Goal: Communication & Community: Answer question/provide support

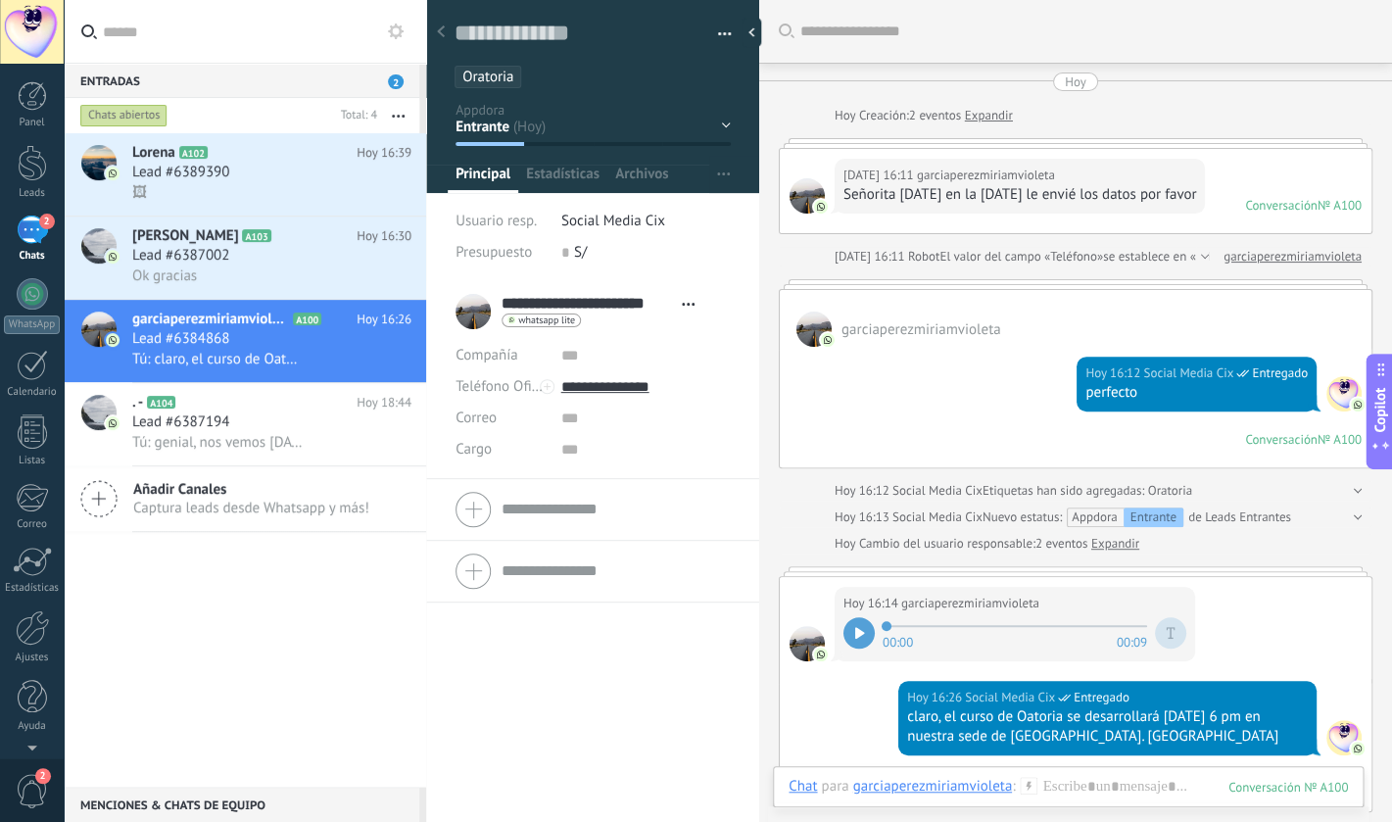
scroll to position [20, 0]
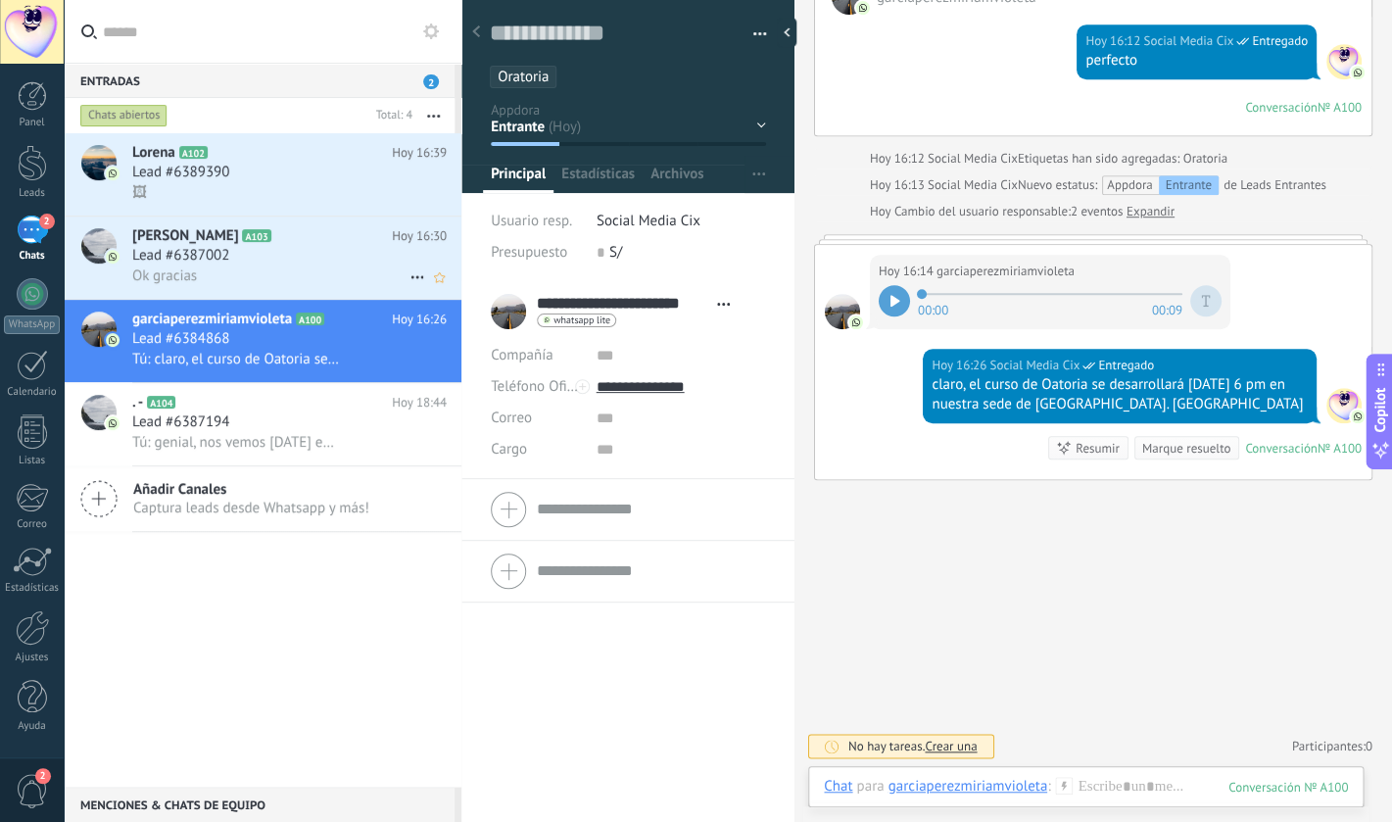
click at [269, 264] on div "Lead #6387002" at bounding box center [289, 256] width 315 height 20
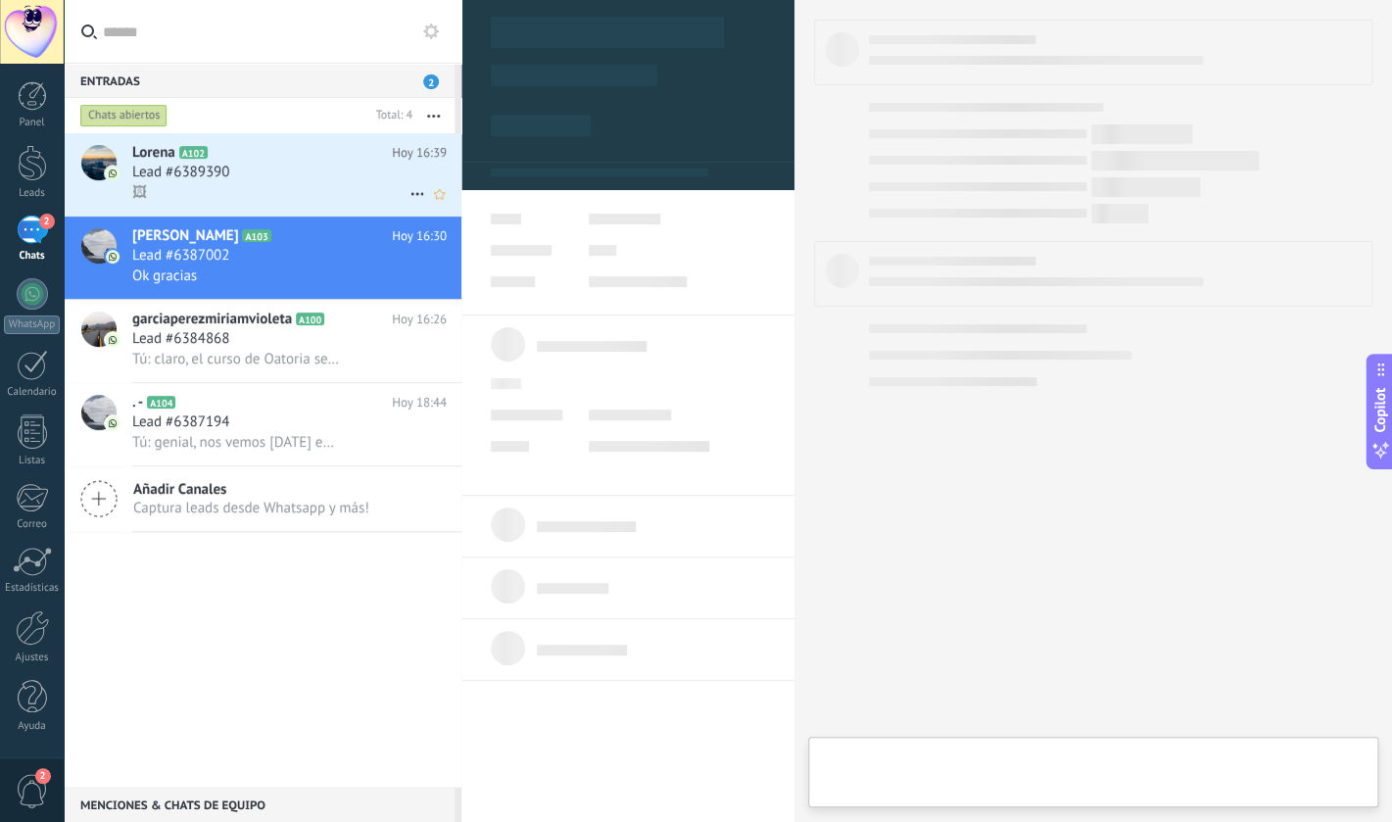
click at [286, 160] on h2 "[PERSON_NAME] A102" at bounding box center [262, 153] width 260 height 20
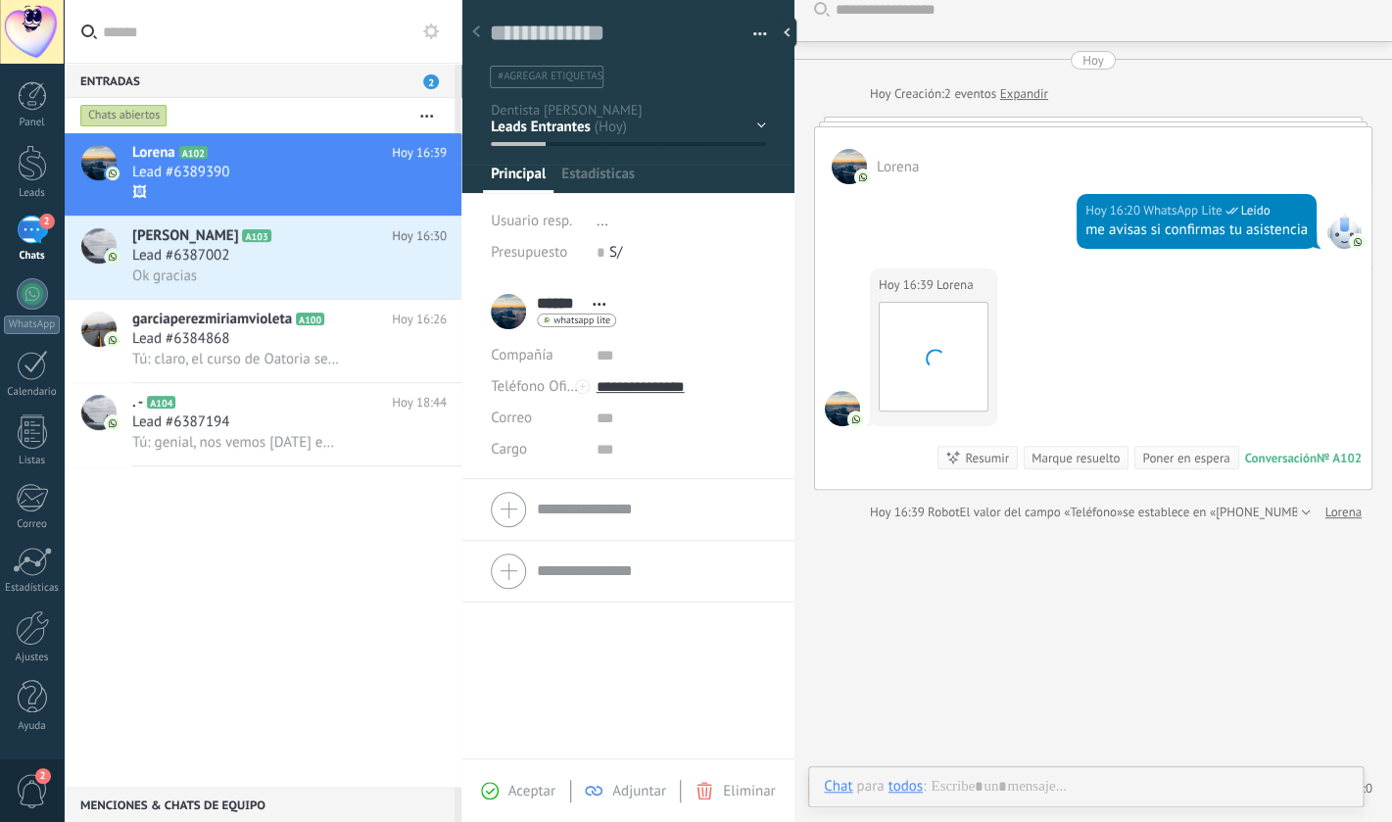
scroll to position [29, 0]
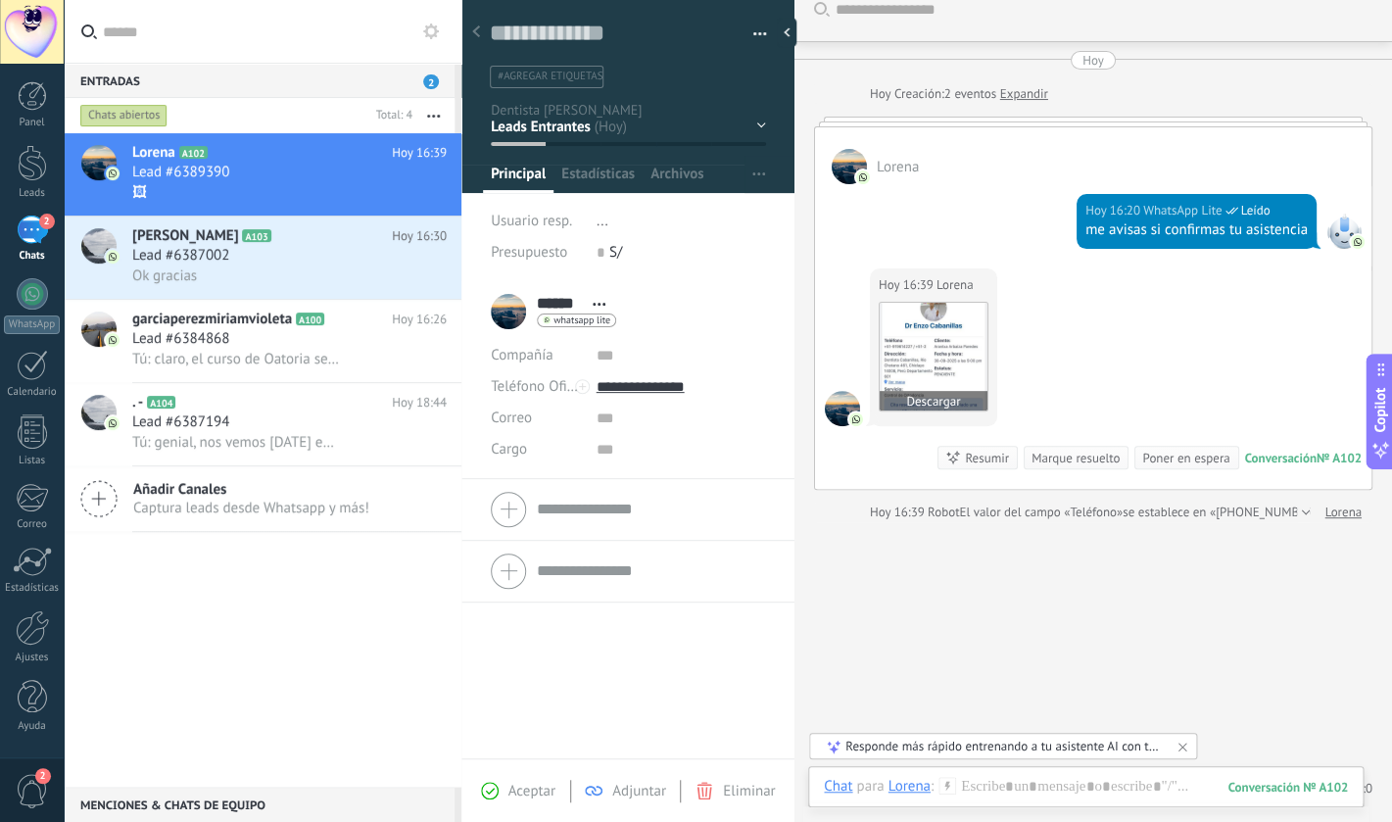
click at [956, 361] on img at bounding box center [934, 357] width 108 height 108
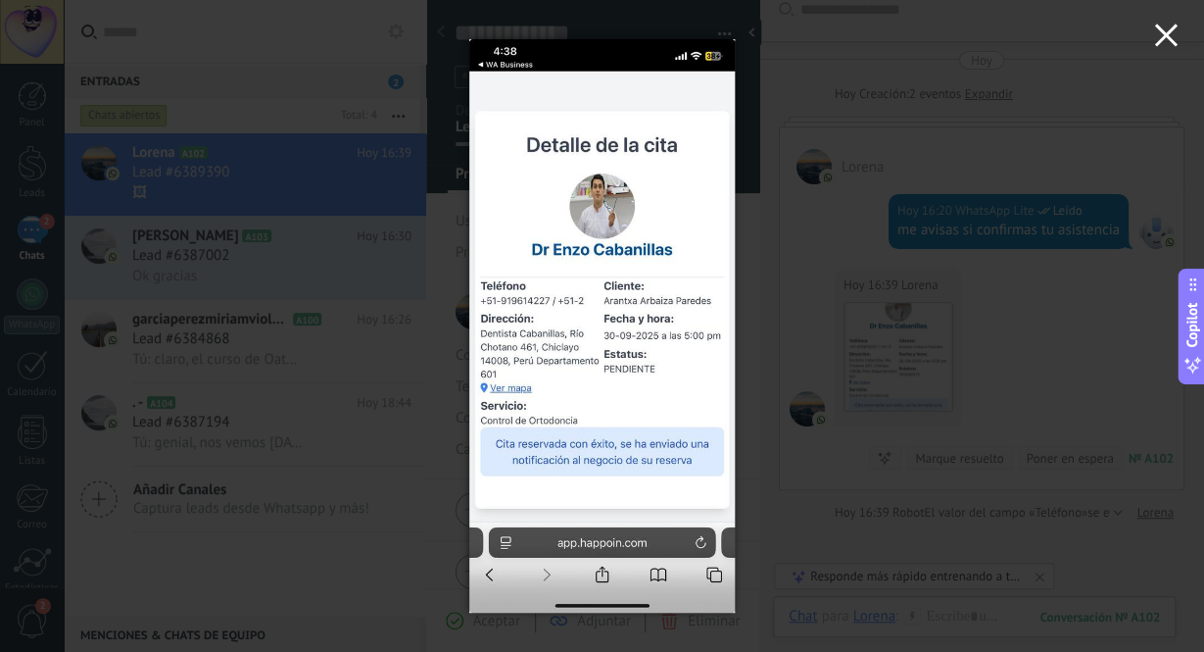
drag, startPoint x: 1159, startPoint y: 49, endPoint x: 1078, endPoint y: 47, distance: 81.3
click at [1160, 48] on button "button" at bounding box center [1166, 38] width 76 height 76
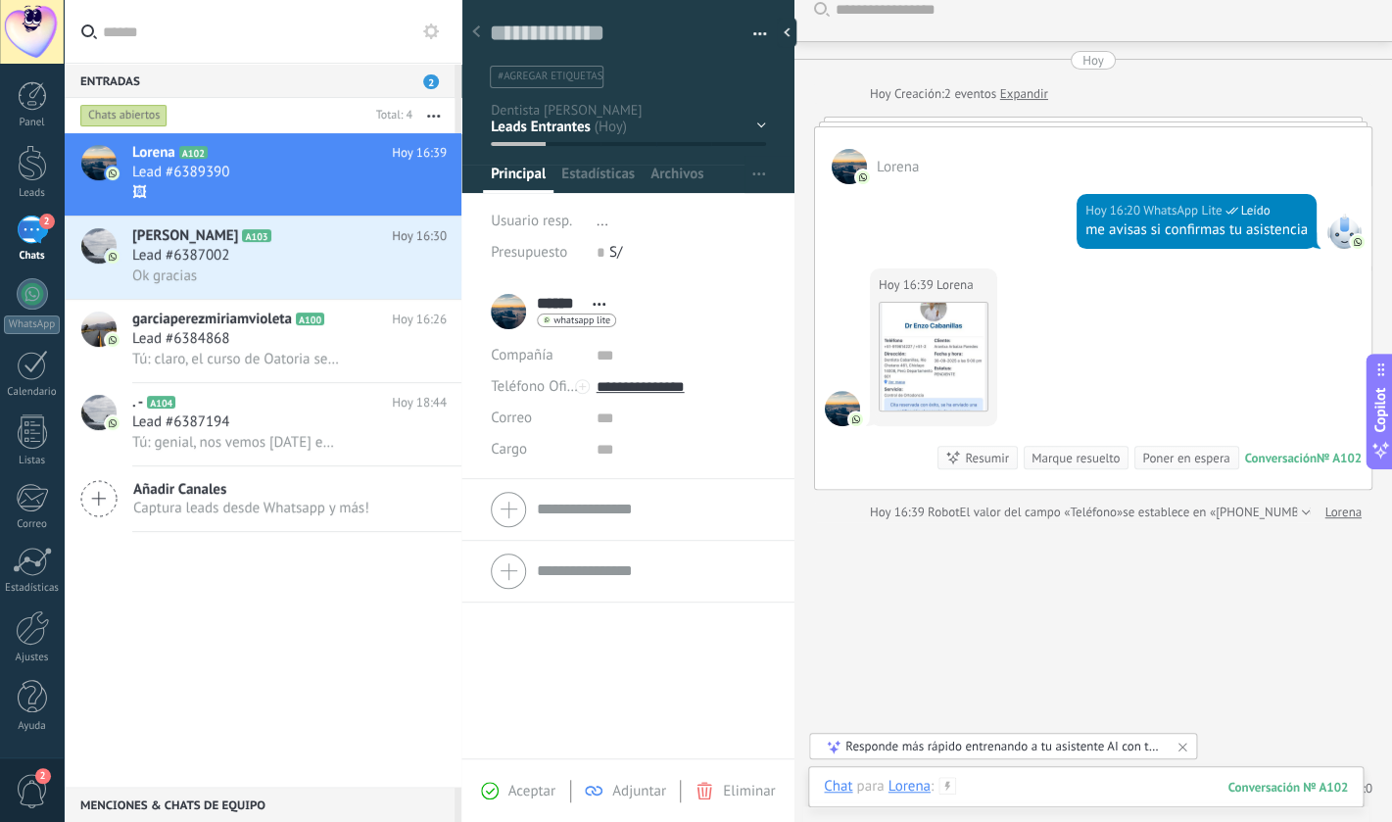
click at [1027, 786] on div at bounding box center [1086, 806] width 524 height 59
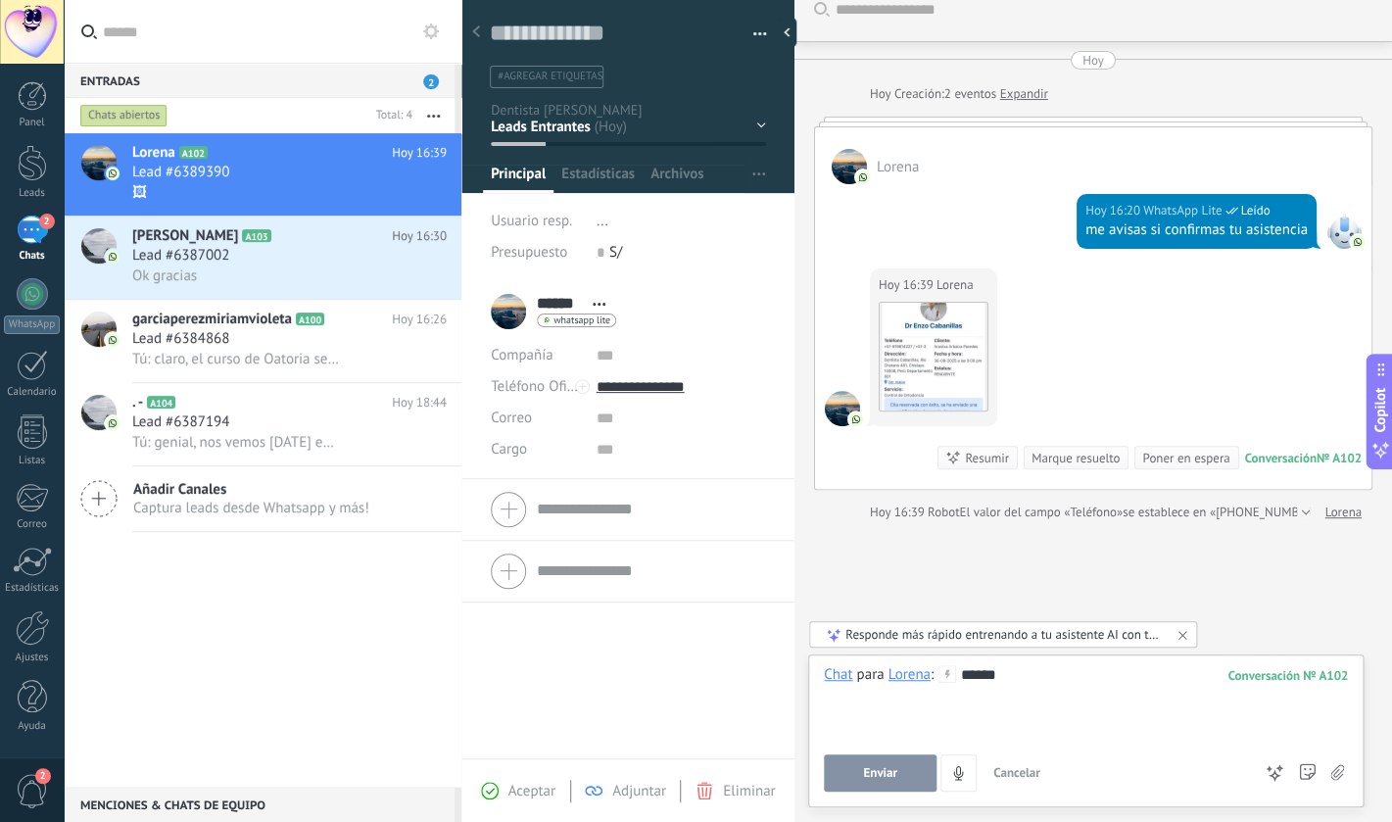
click at [870, 775] on span "Enviar" at bounding box center [880, 773] width 34 height 14
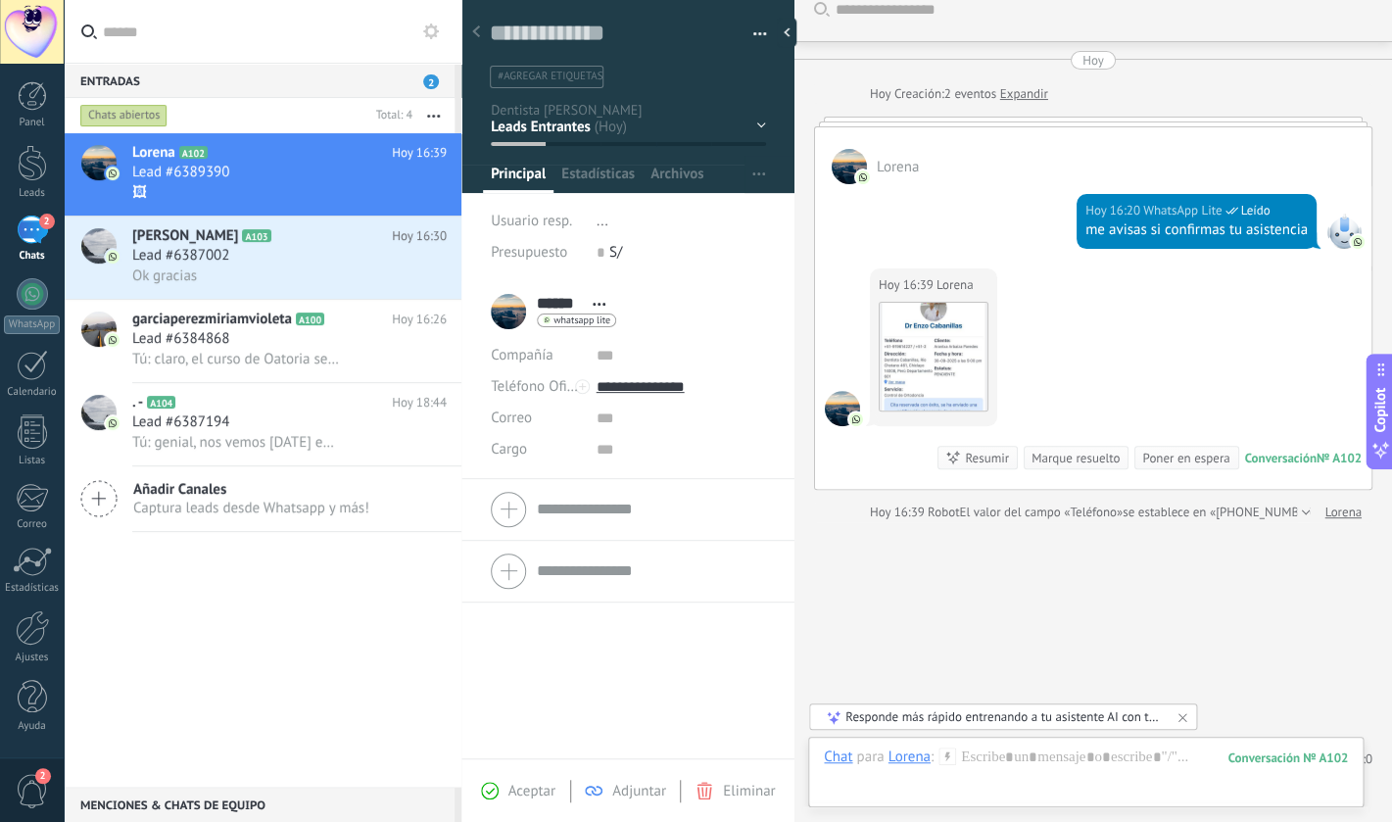
scroll to position [9, 0]
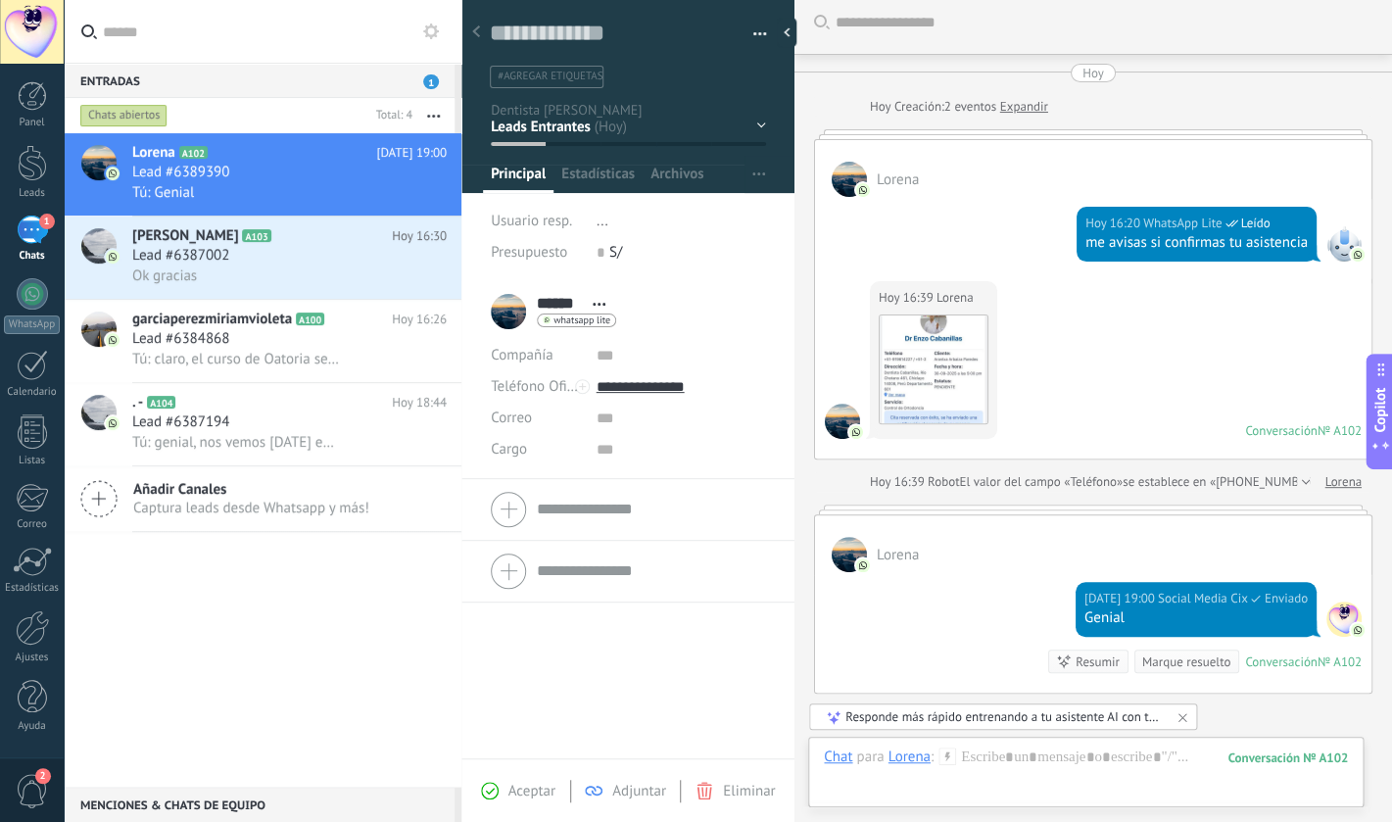
click at [563, 77] on span "#agregar etiquetas" at bounding box center [550, 77] width 105 height 14
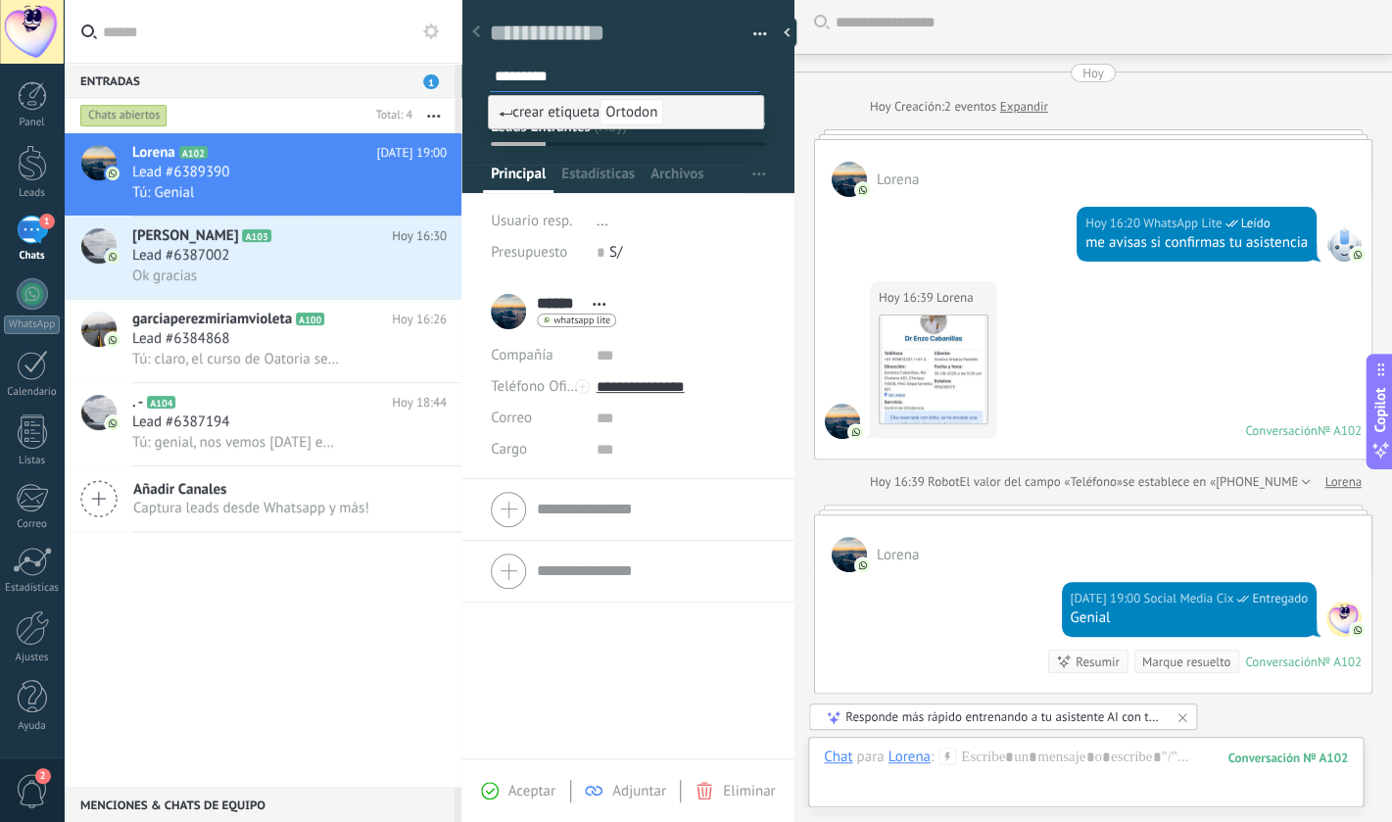
type input "**********"
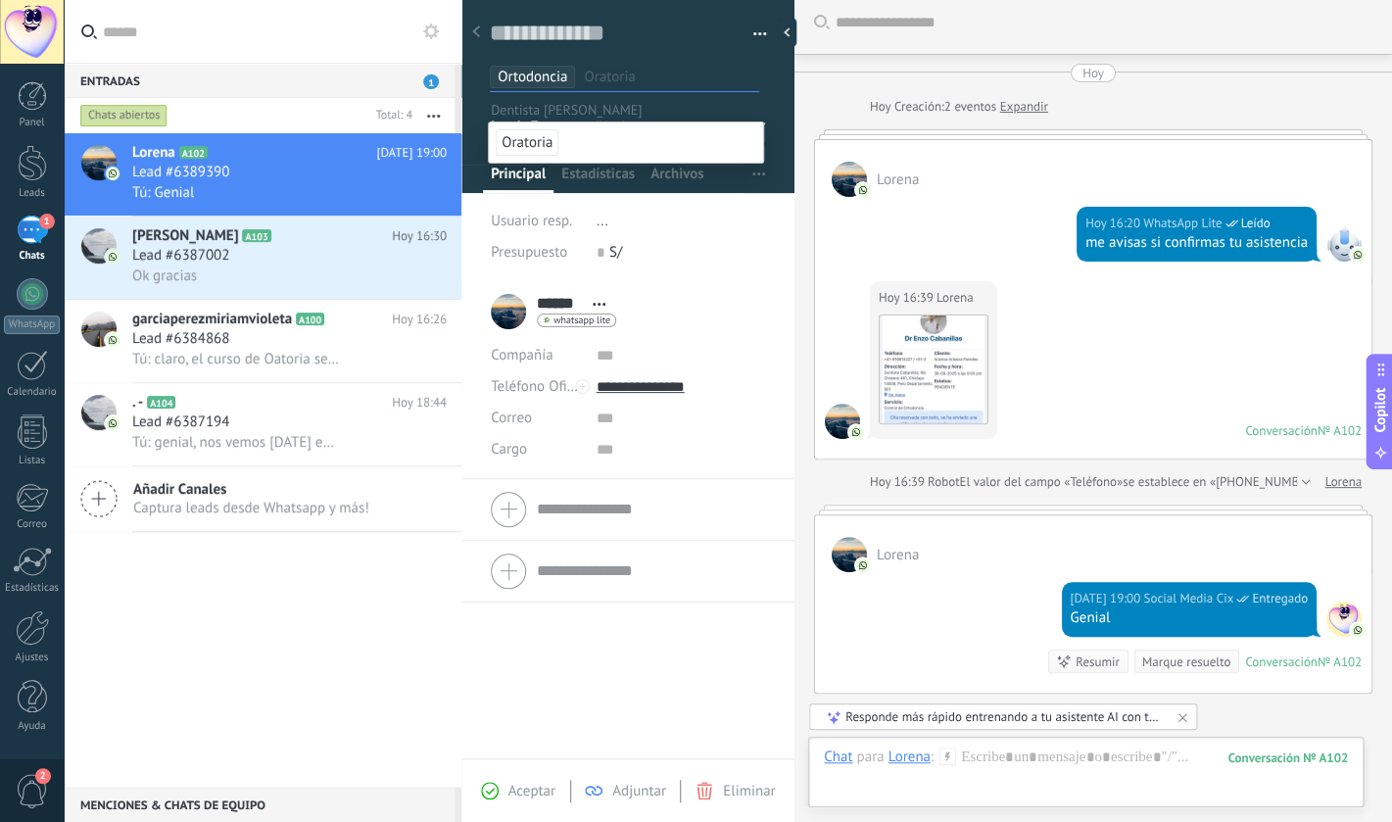
click at [694, 674] on div "****** Lorena ****** Lorena Apellido Abrir detalle Copie el nombre" at bounding box center [627, 520] width 333 height 478
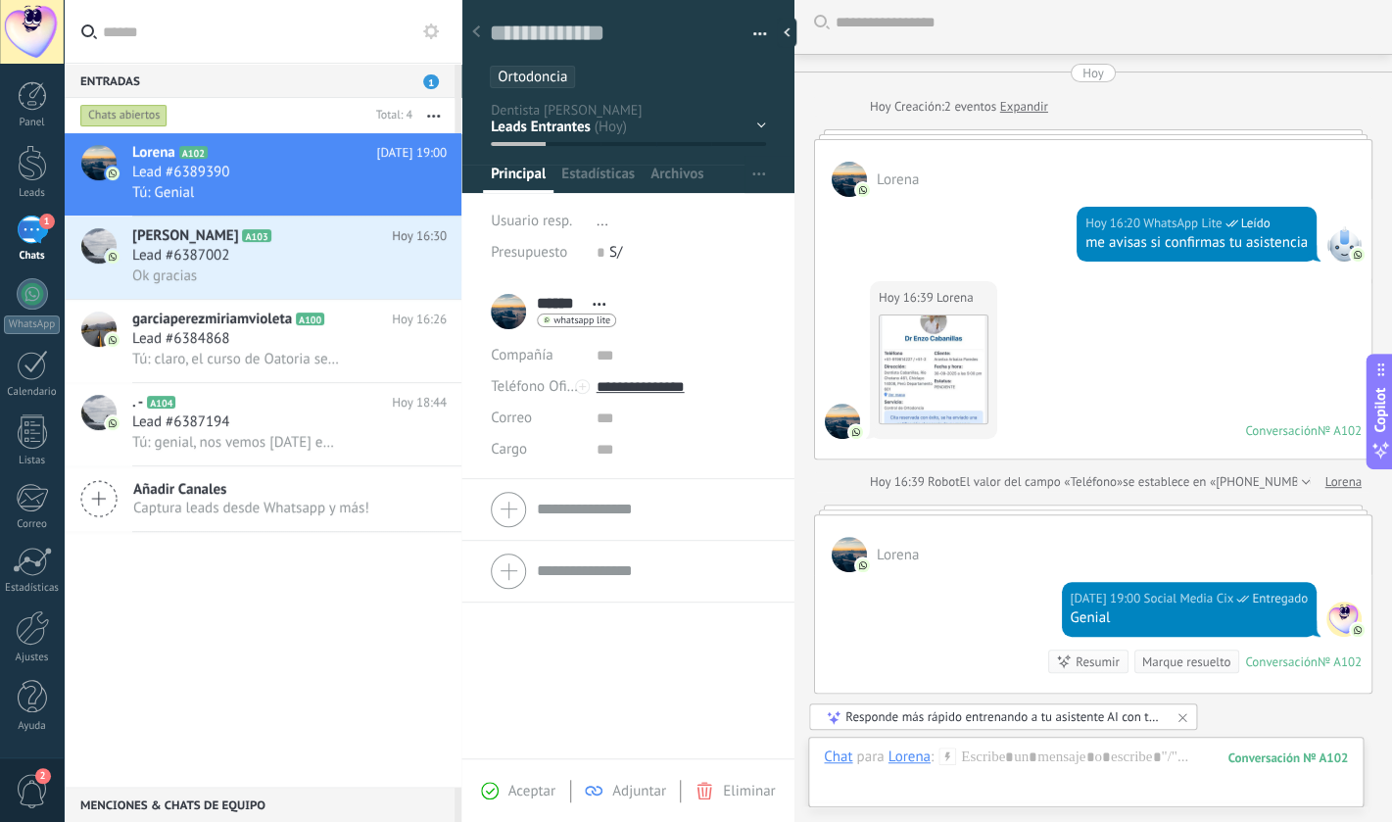
click at [0, 0] on div "Contacto inicial Negociación Tomar decisión Logrado con éxito Ventas Perdidos" at bounding box center [0, 0] width 0 height 0
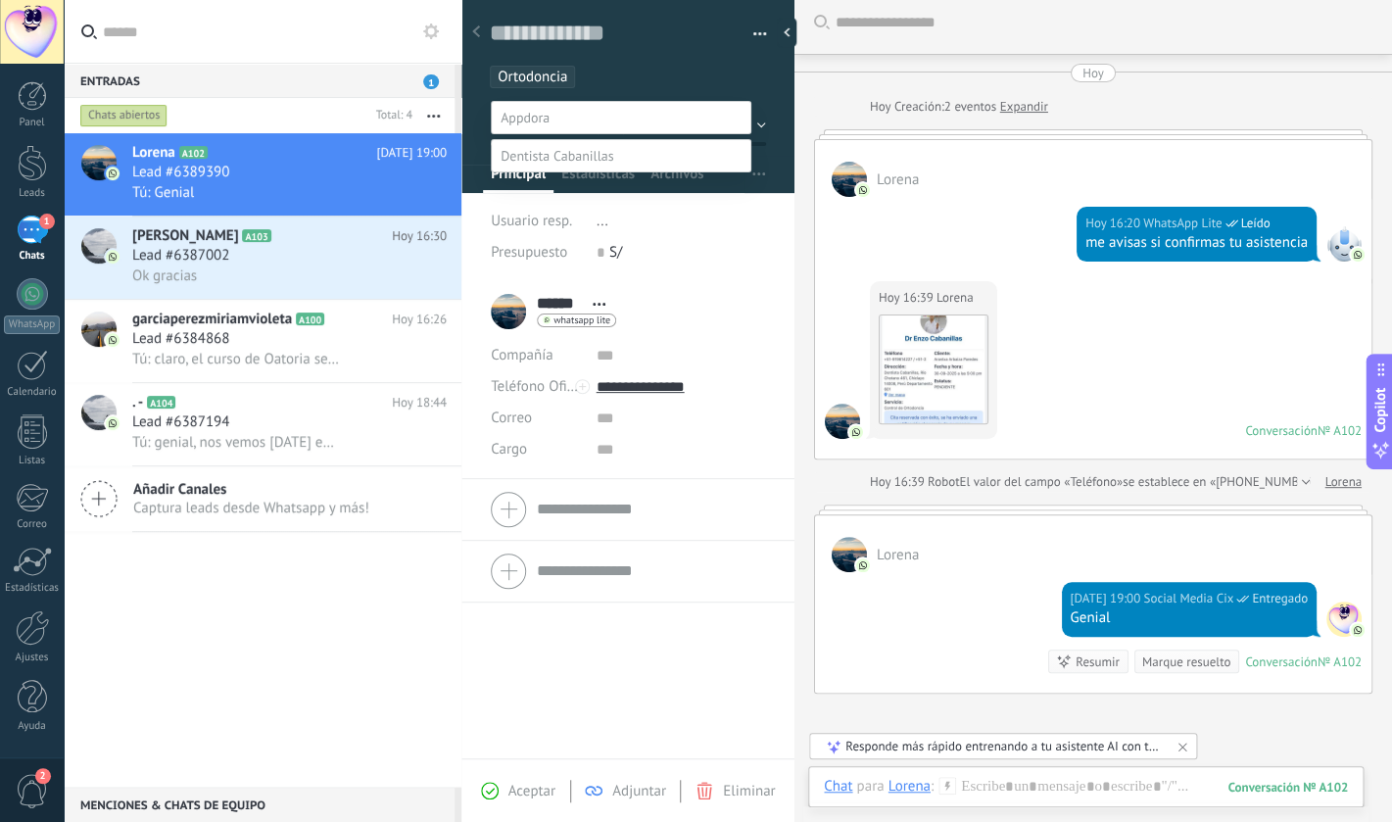
scroll to position [38, 0]
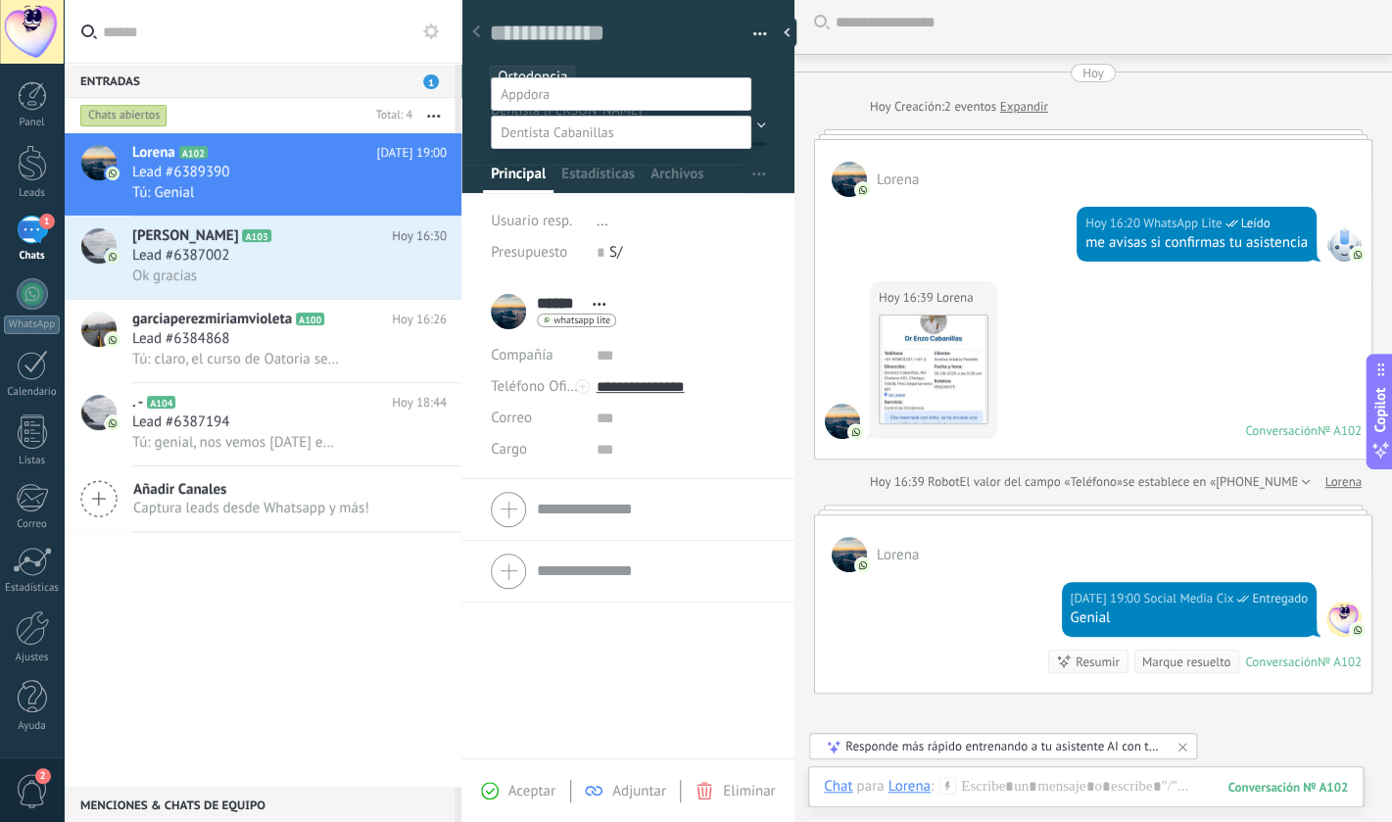
click at [630, 704] on div "Entrante Reserva Asiste Inscrito Ventas Perdidos" at bounding box center [621, 450] width 261 height 746
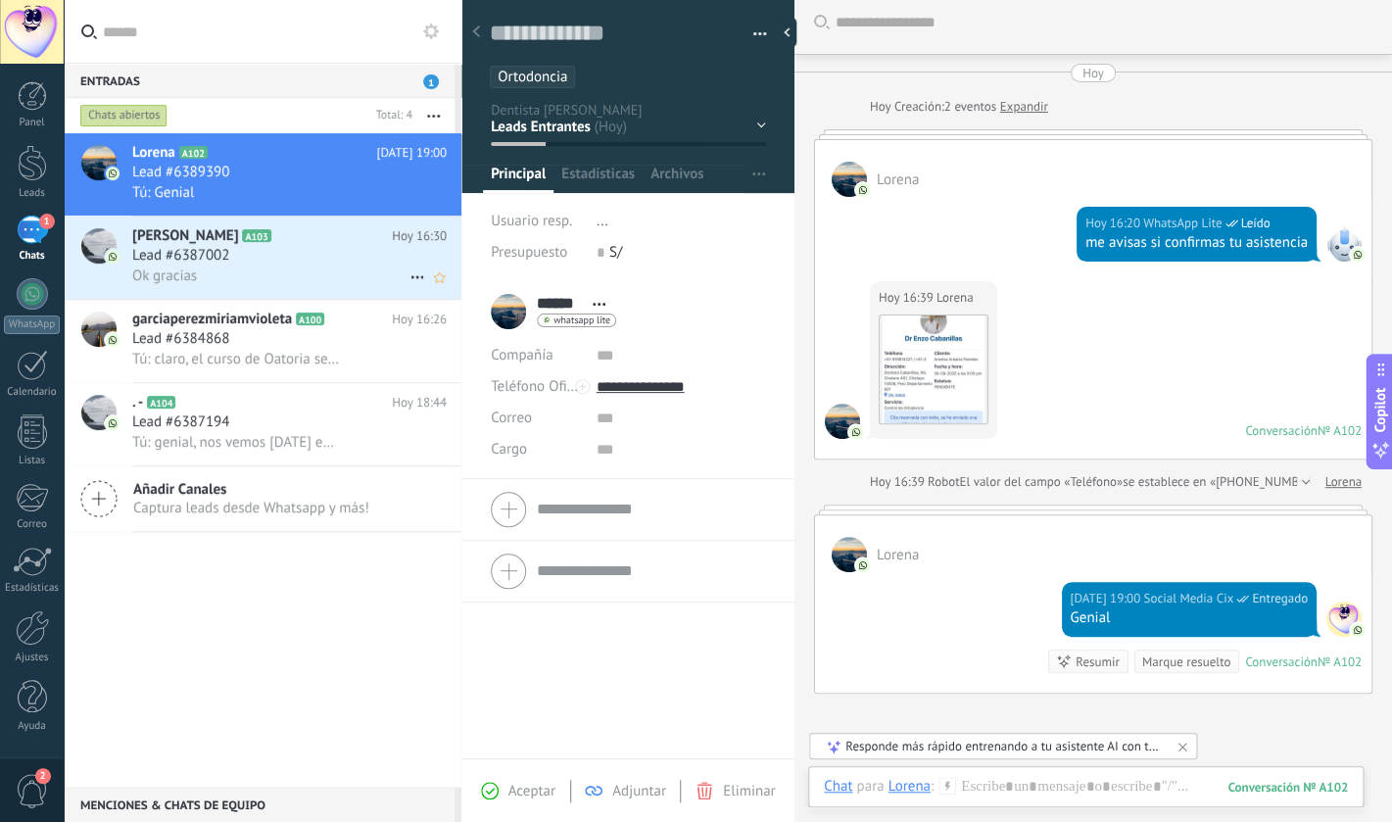
click at [297, 276] on div "Ok gracias" at bounding box center [289, 276] width 315 height 21
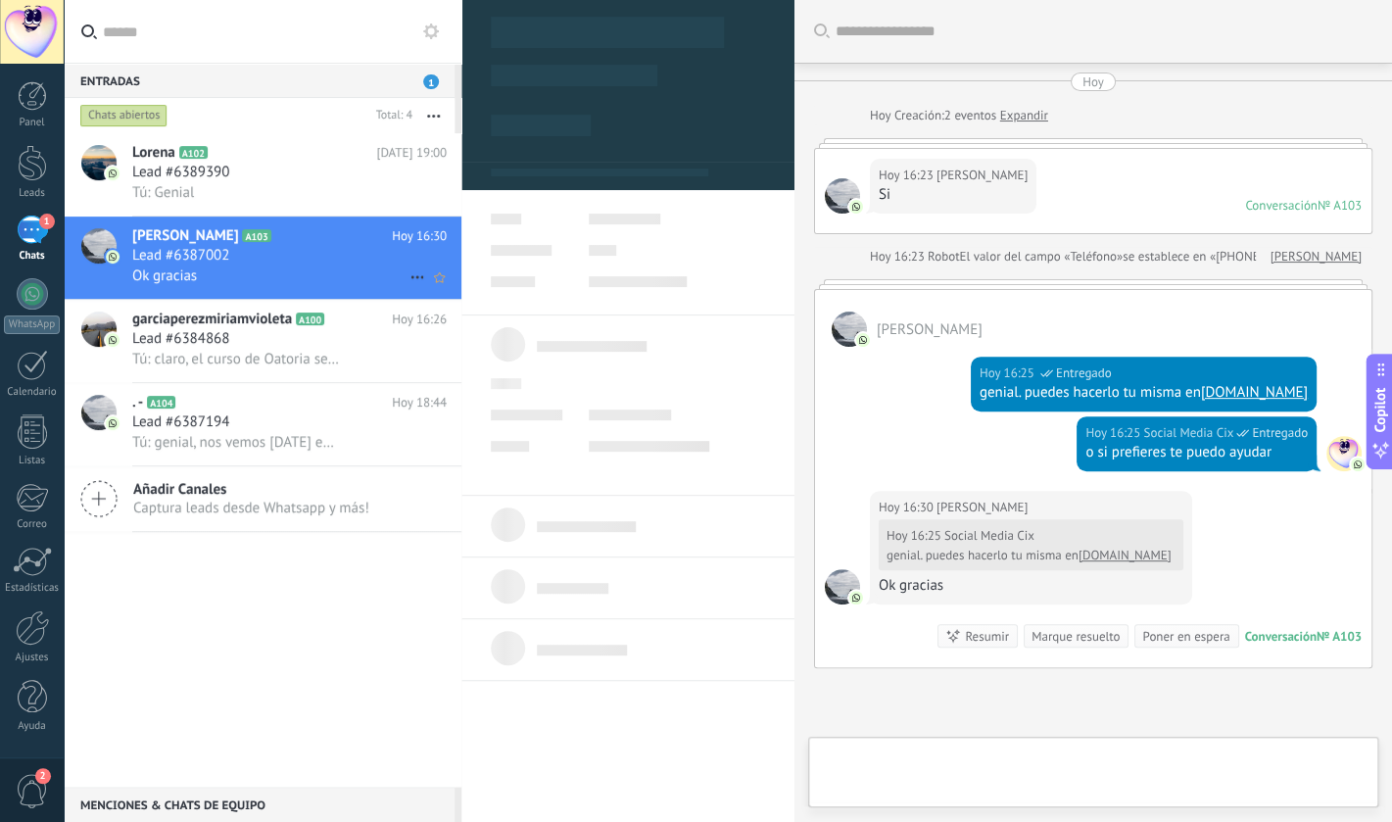
scroll to position [29, 0]
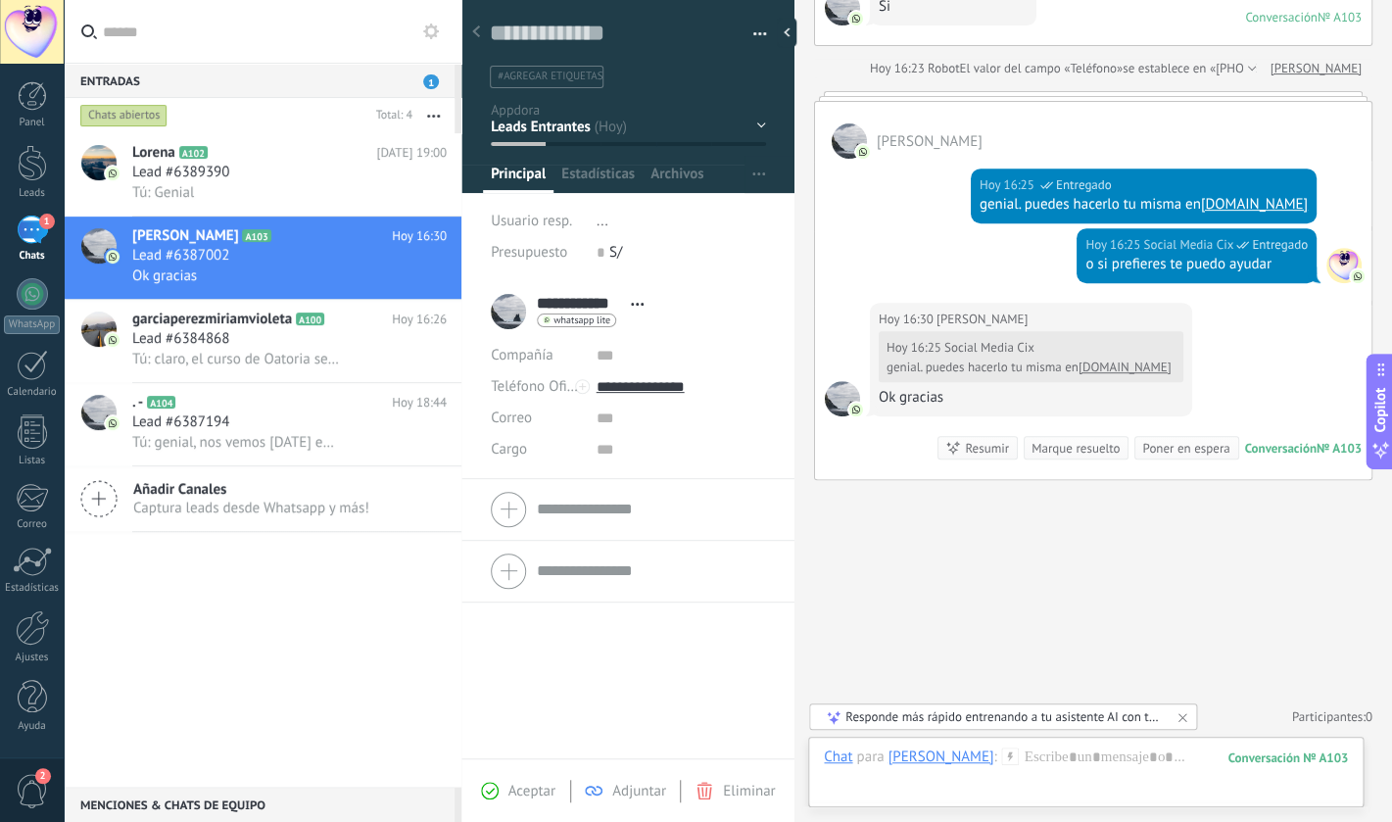
click at [422, 78] on div "Entradas 1" at bounding box center [259, 80] width 391 height 35
click at [260, 145] on h2 "[PERSON_NAME] A102" at bounding box center [254, 153] width 244 height 20
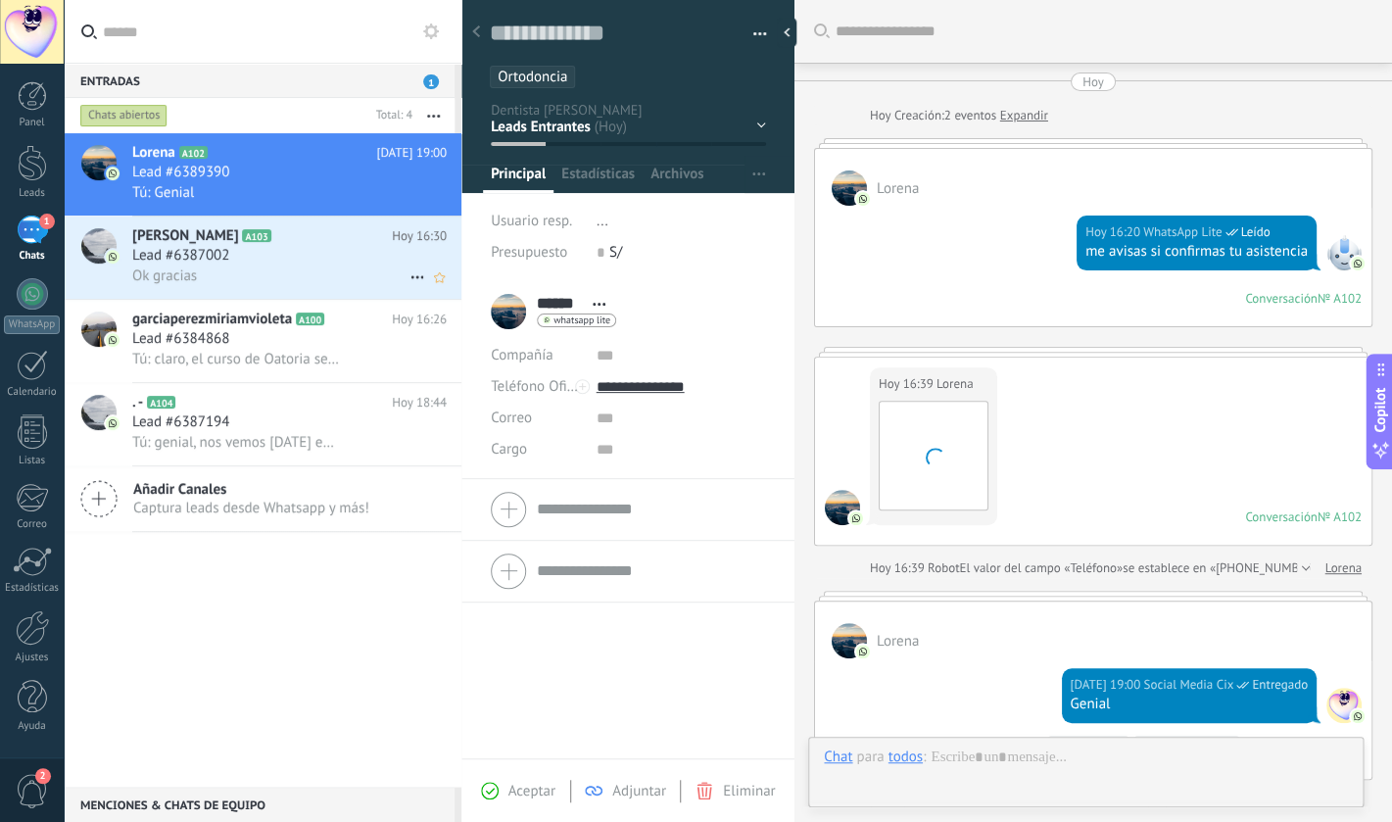
scroll to position [333, 0]
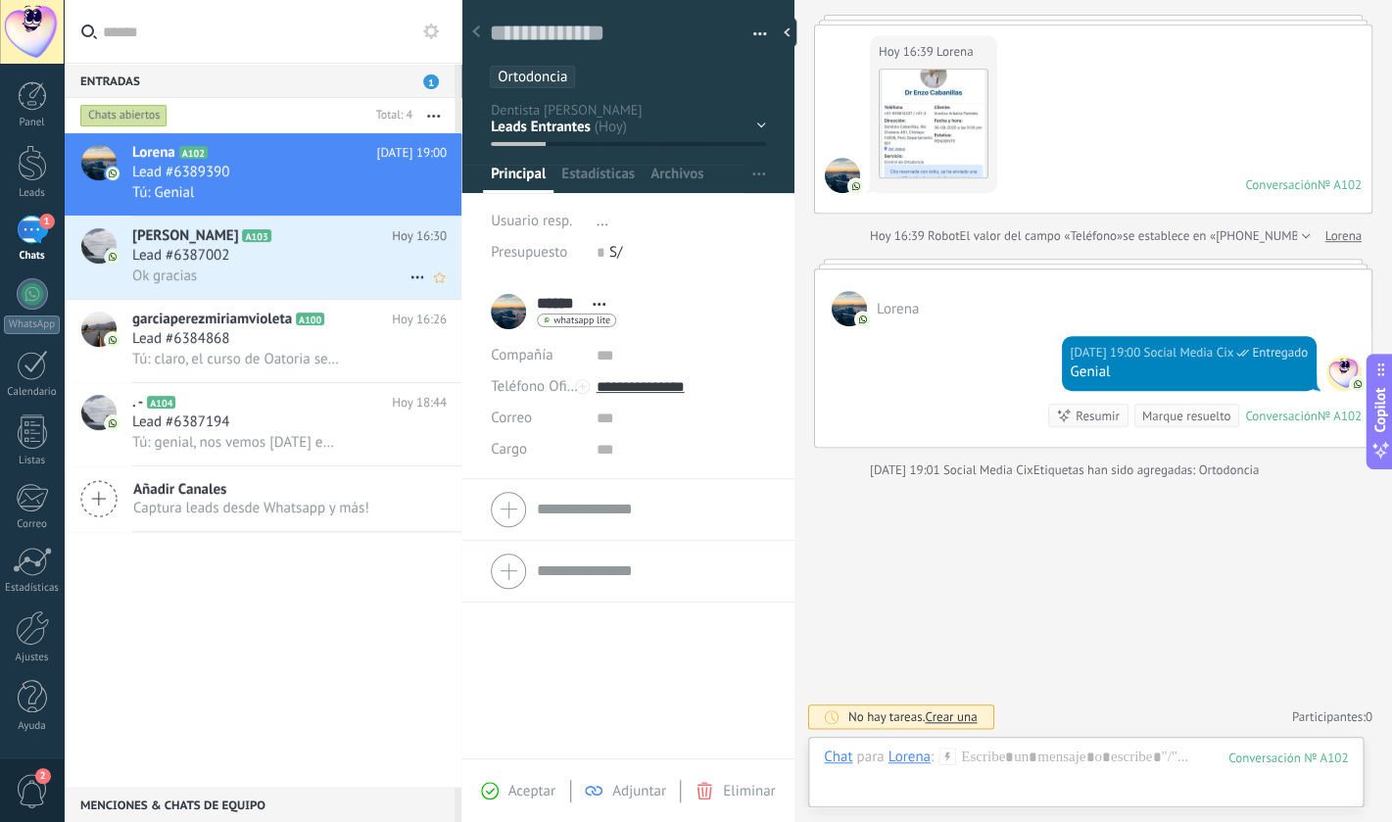
click at [215, 290] on div "[PERSON_NAME] A103 [DATE] 16:30 Lead #6387002 Ok gracias" at bounding box center [296, 258] width 329 height 82
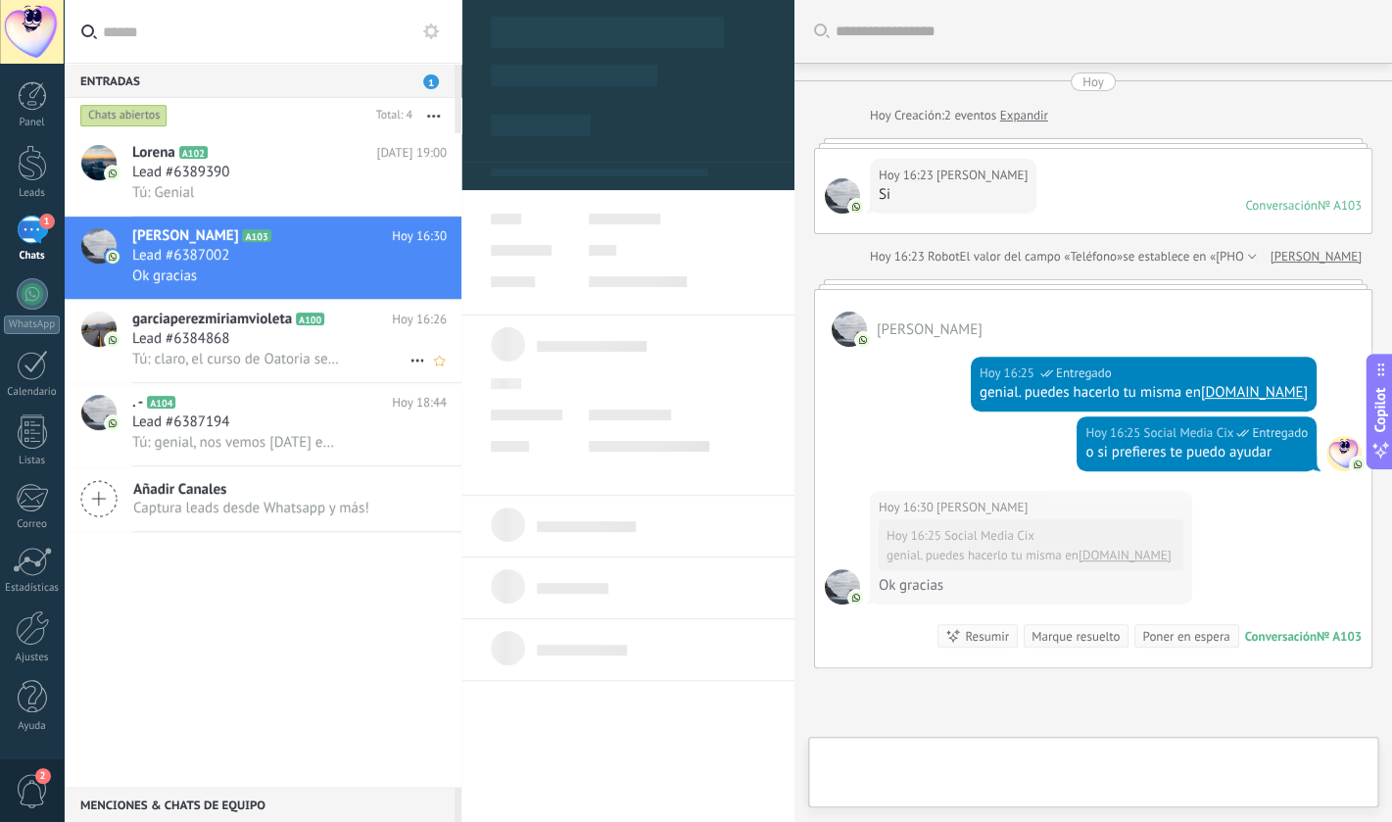
click at [224, 358] on span "Tú: claro, el curso de Oatoria se desarrollará [DATE] 6 pm en nuestra sede de […" at bounding box center [235, 359] width 207 height 19
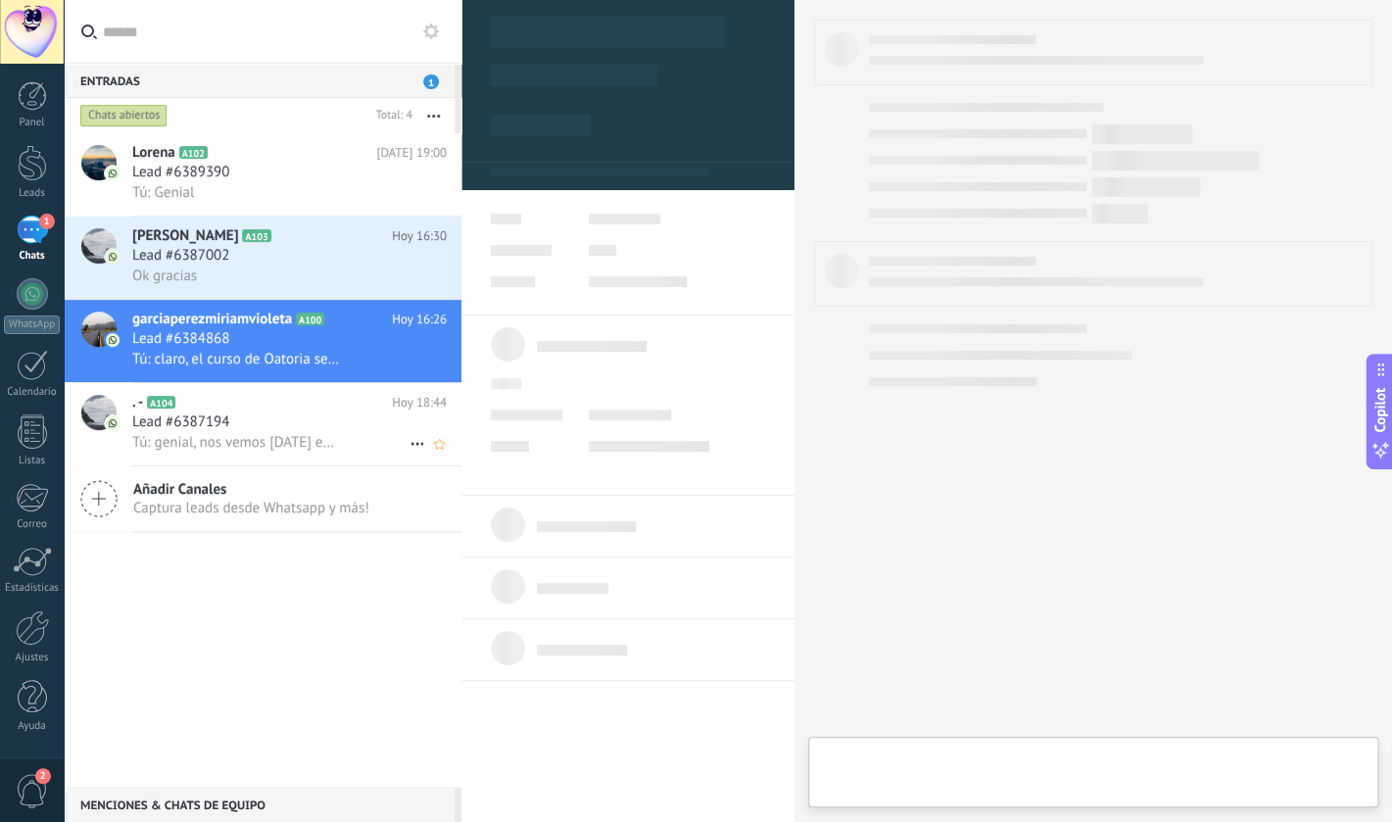
scroll to position [29, 0]
click at [248, 424] on div "Lead #6387194" at bounding box center [289, 422] width 315 height 20
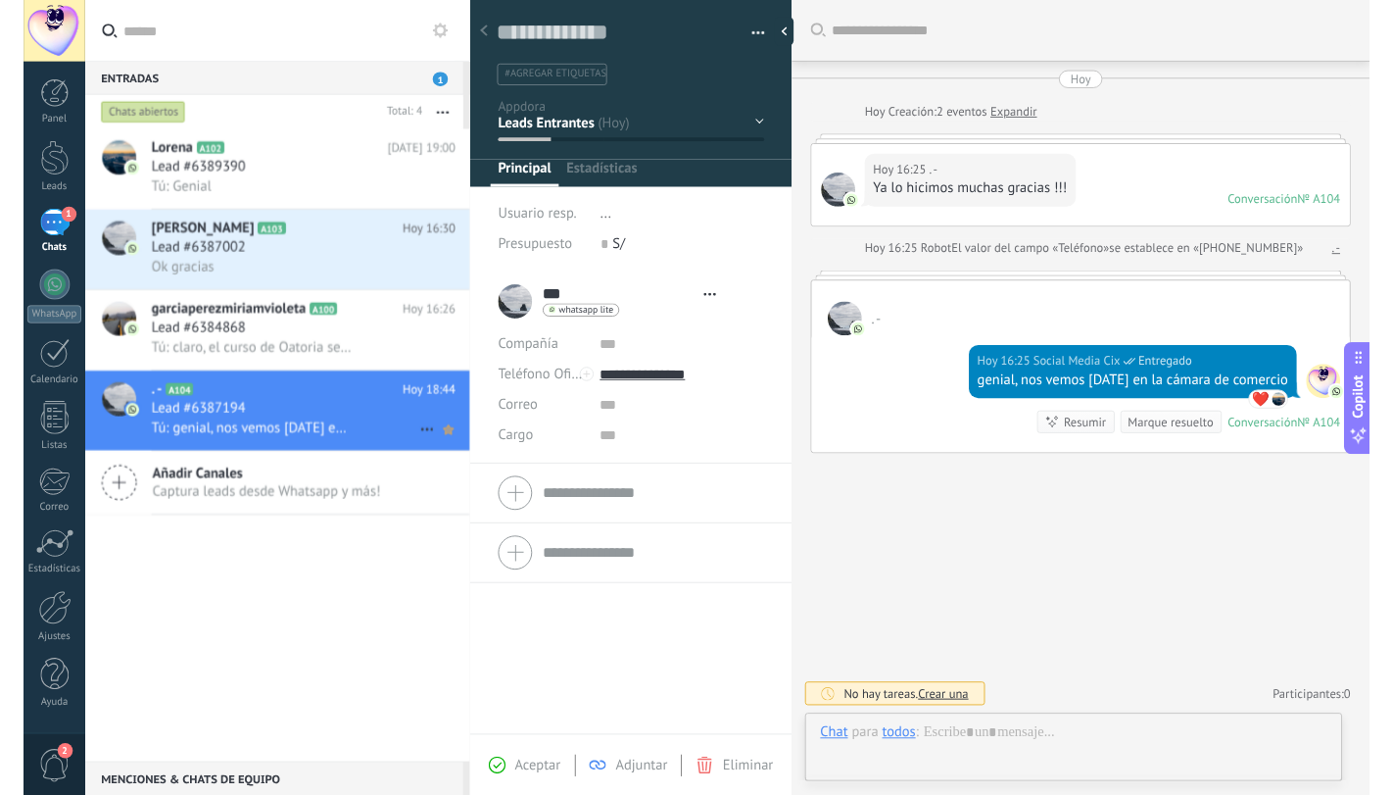
scroll to position [29, 0]
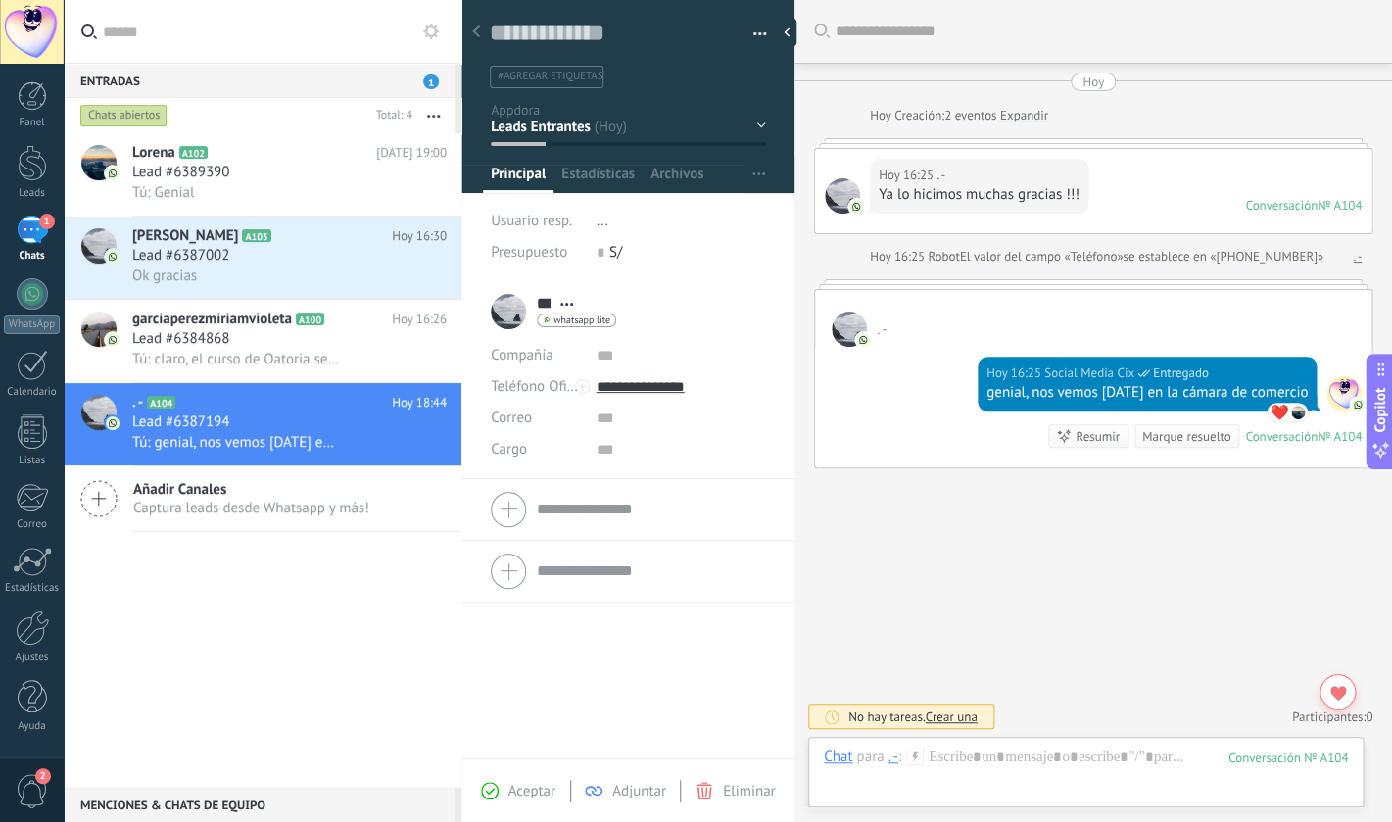
type textarea "**********"
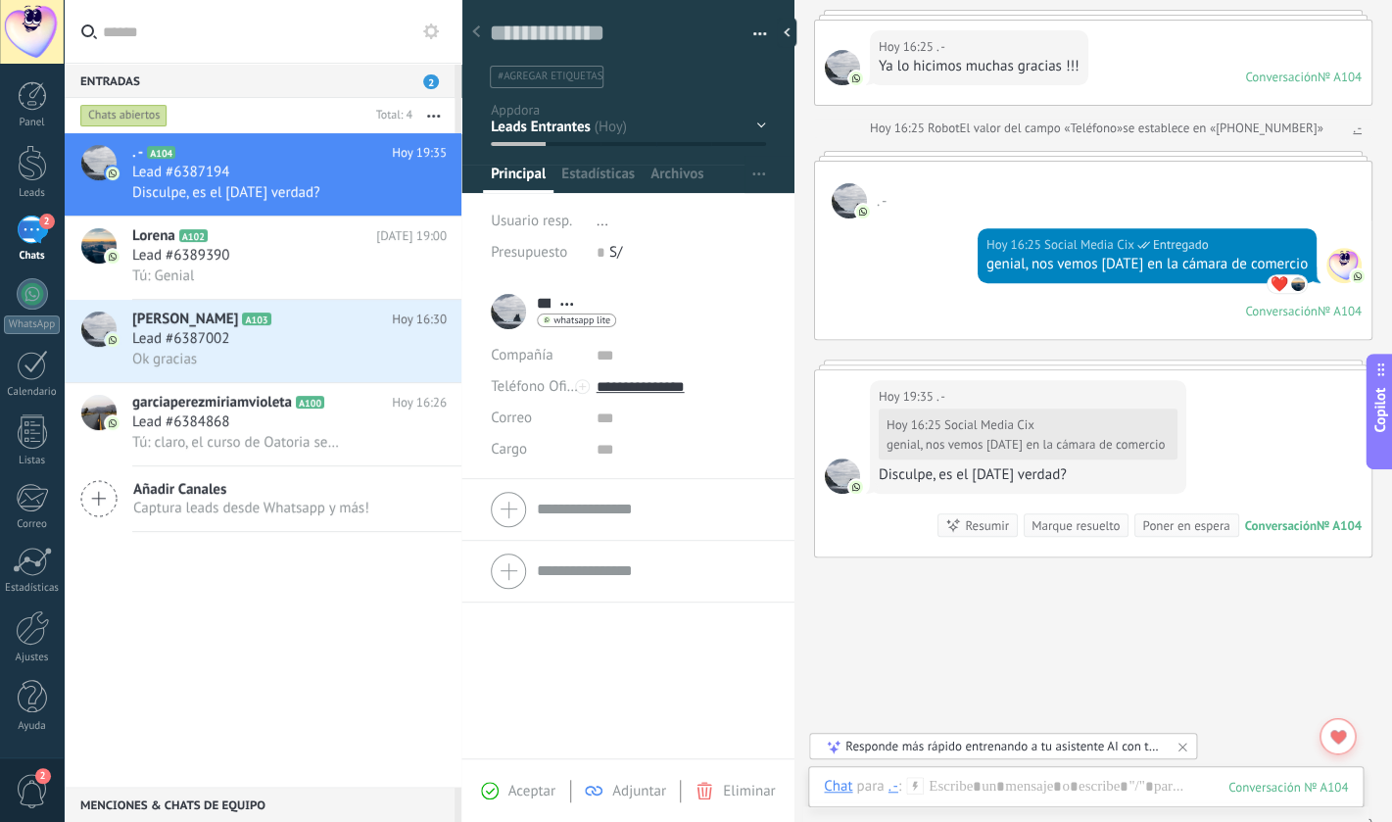
scroll to position [207, 0]
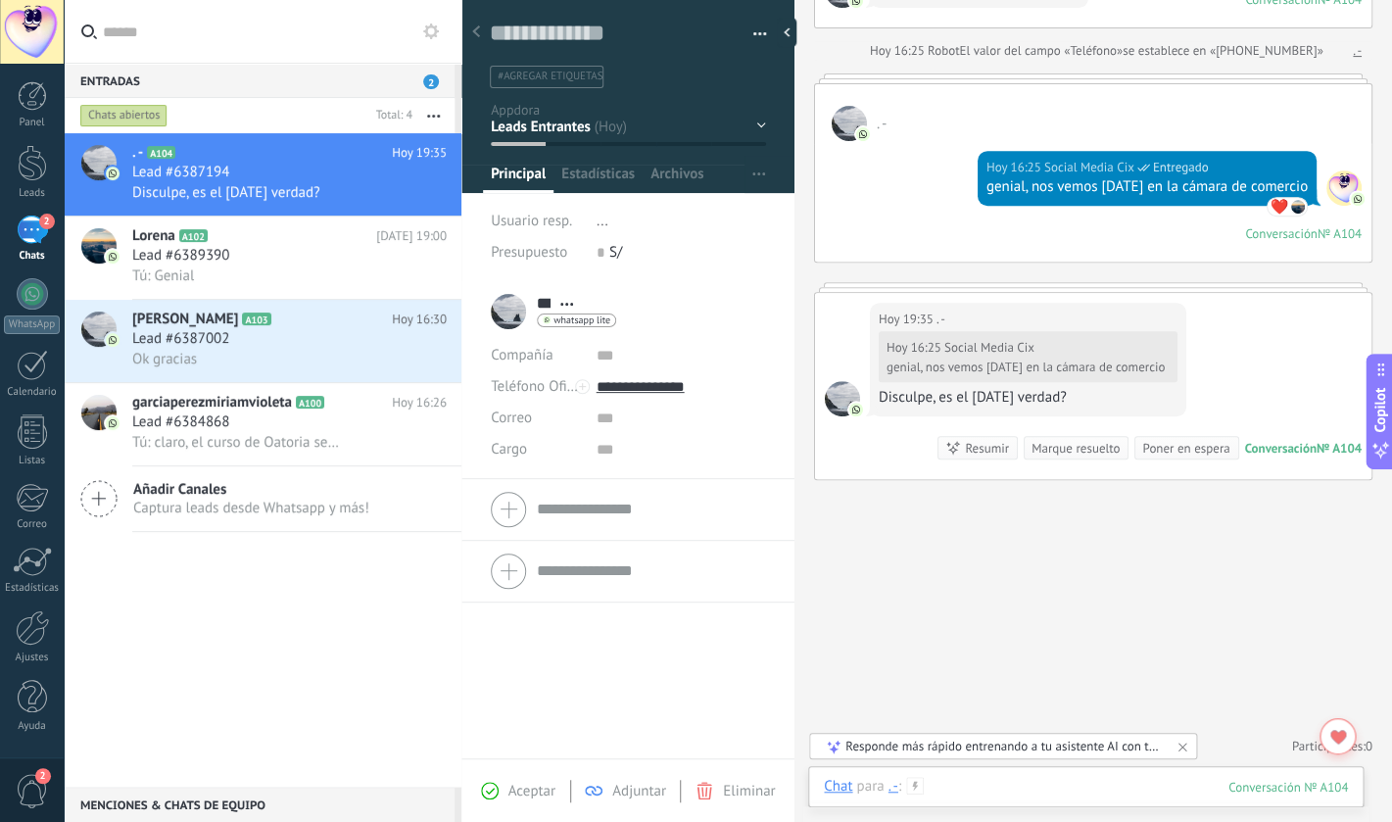
click at [1095, 782] on div at bounding box center [1086, 806] width 524 height 59
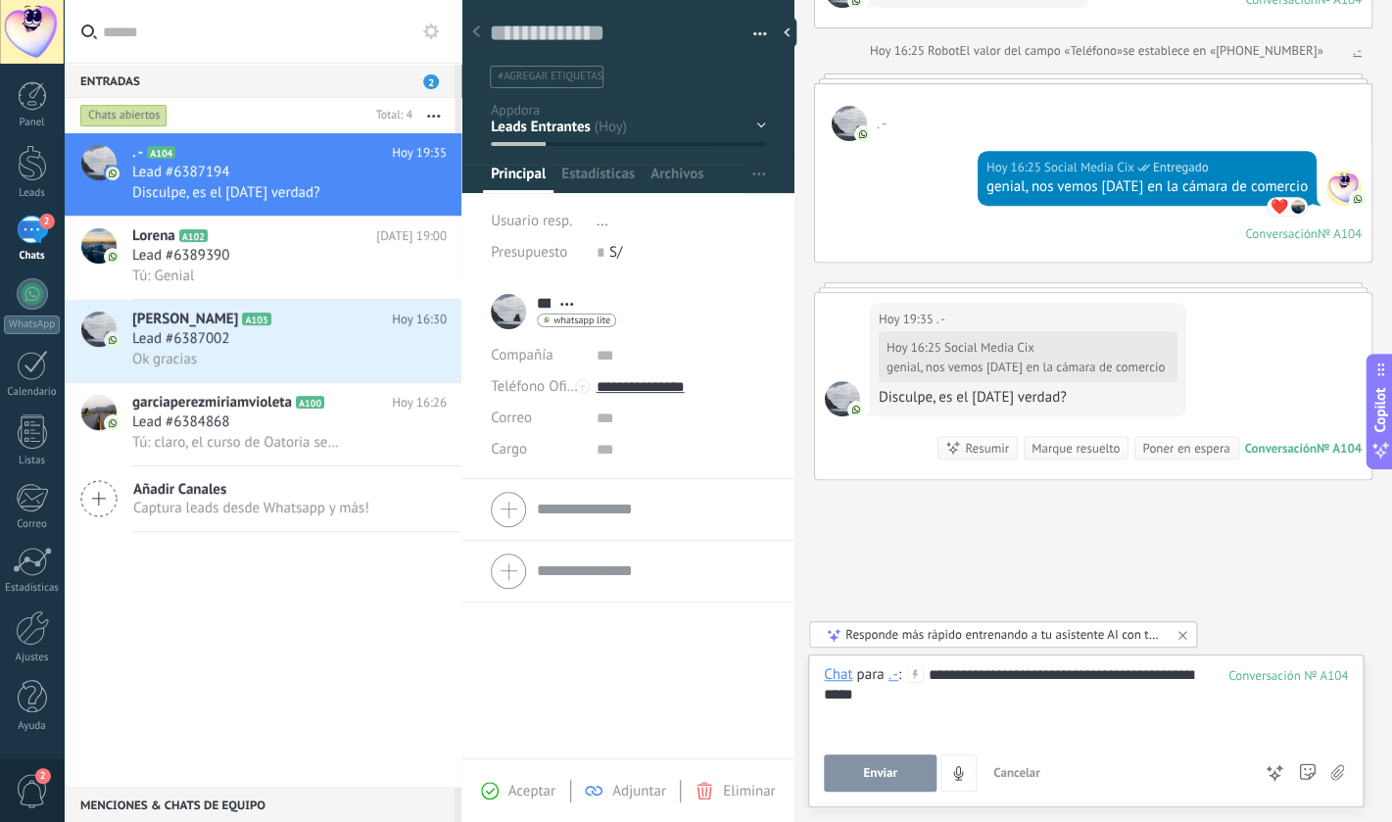
click at [899, 780] on button "Enviar" at bounding box center [880, 772] width 113 height 37
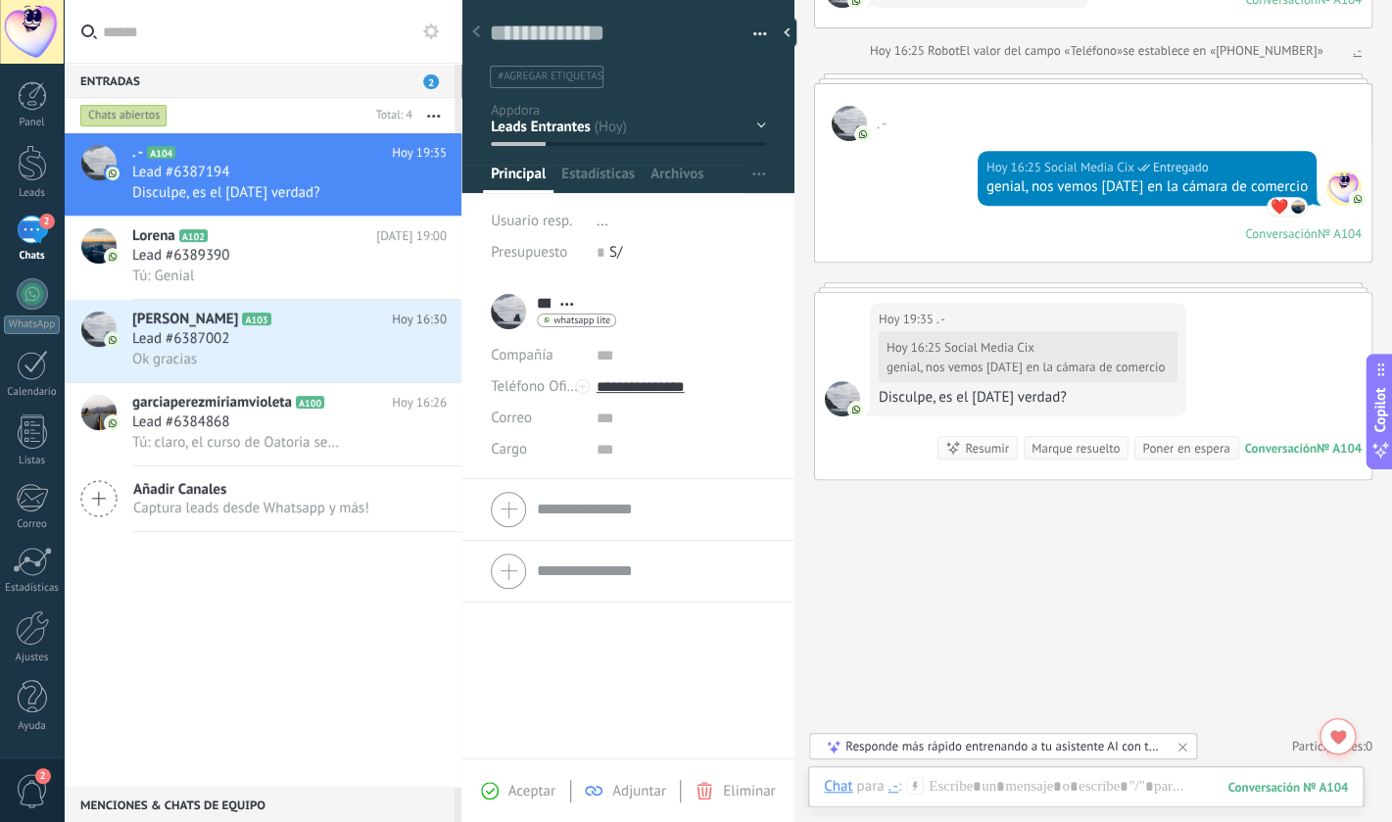
scroll to position [274, 0]
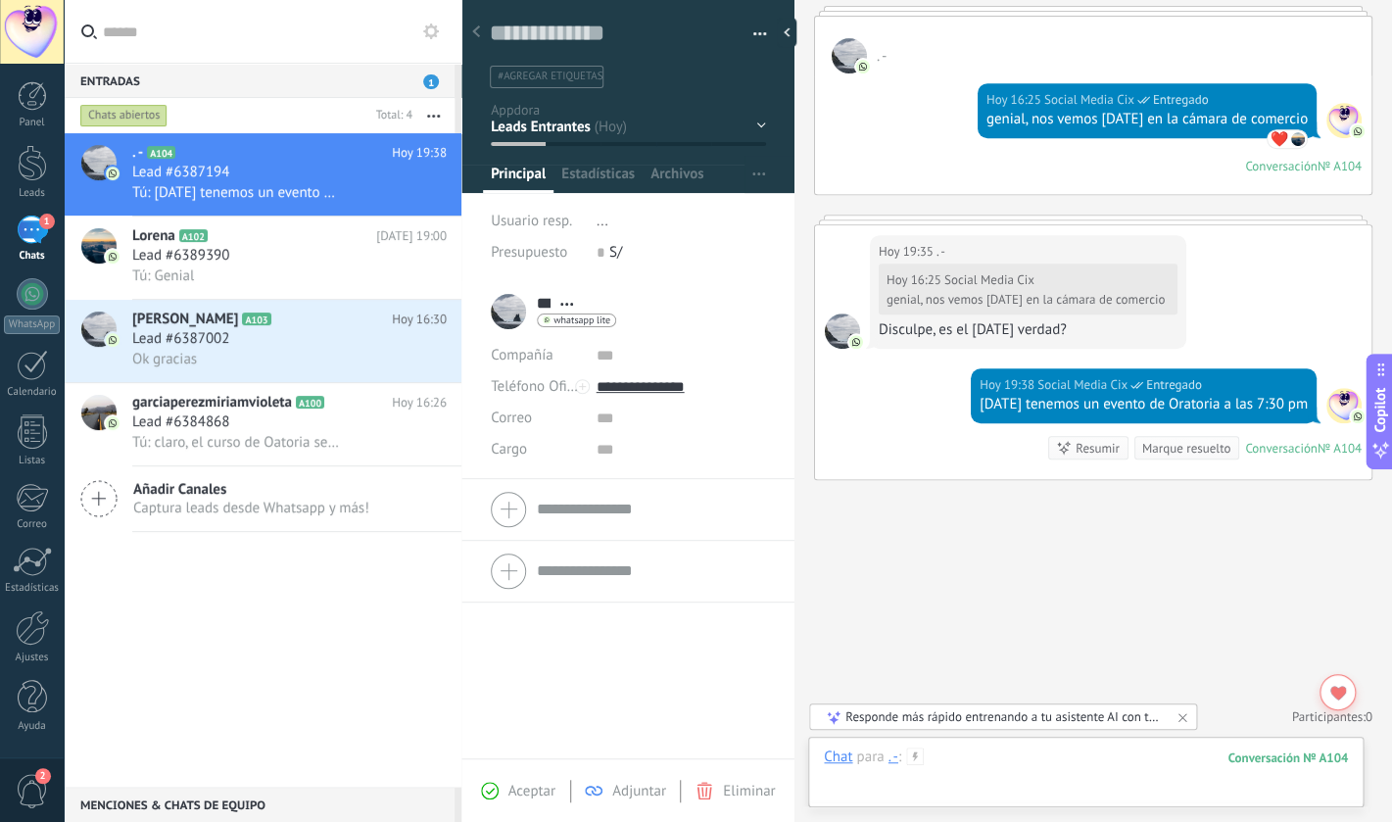
click at [957, 768] on div at bounding box center [1086, 777] width 524 height 59
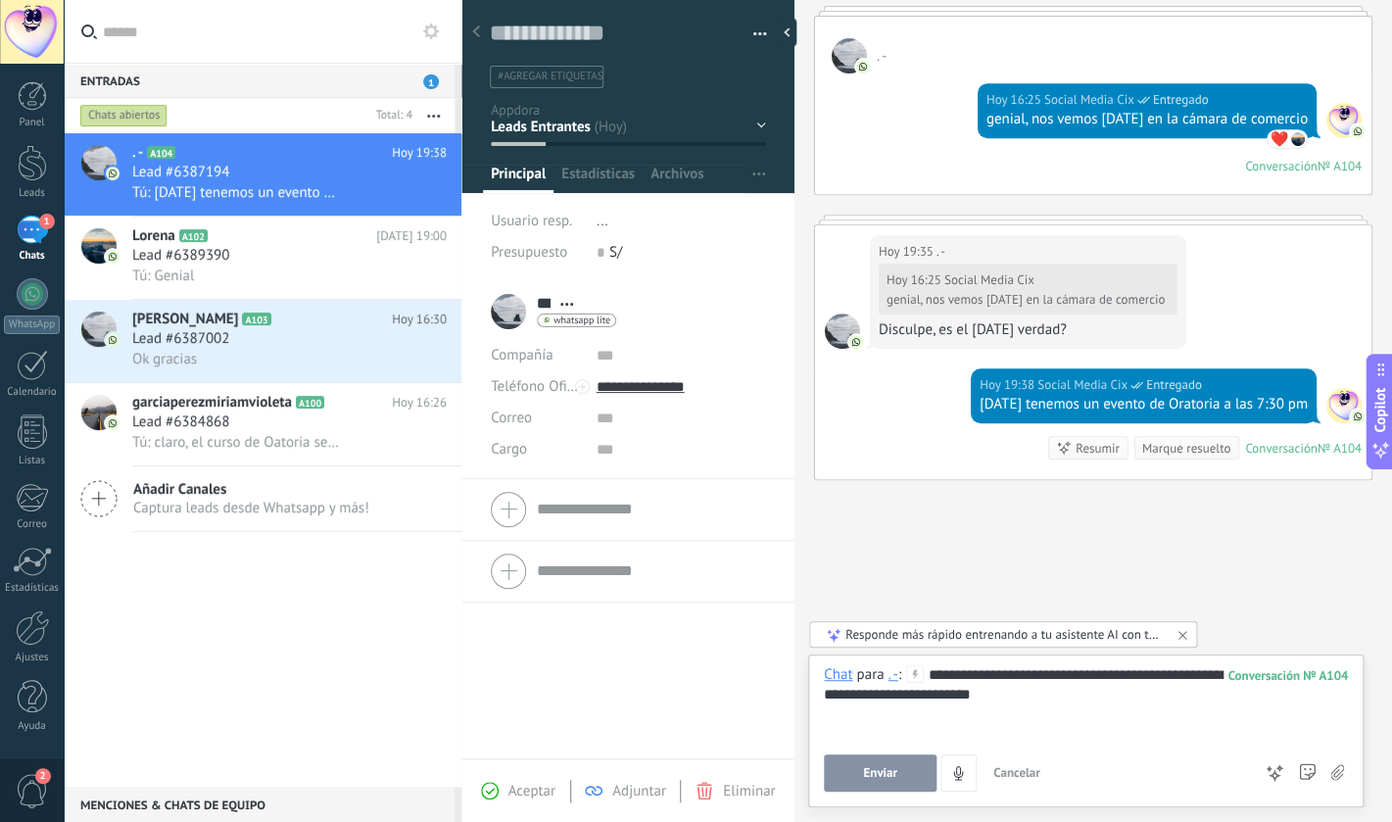
click at [908, 773] on button "Enviar" at bounding box center [880, 772] width 113 height 37
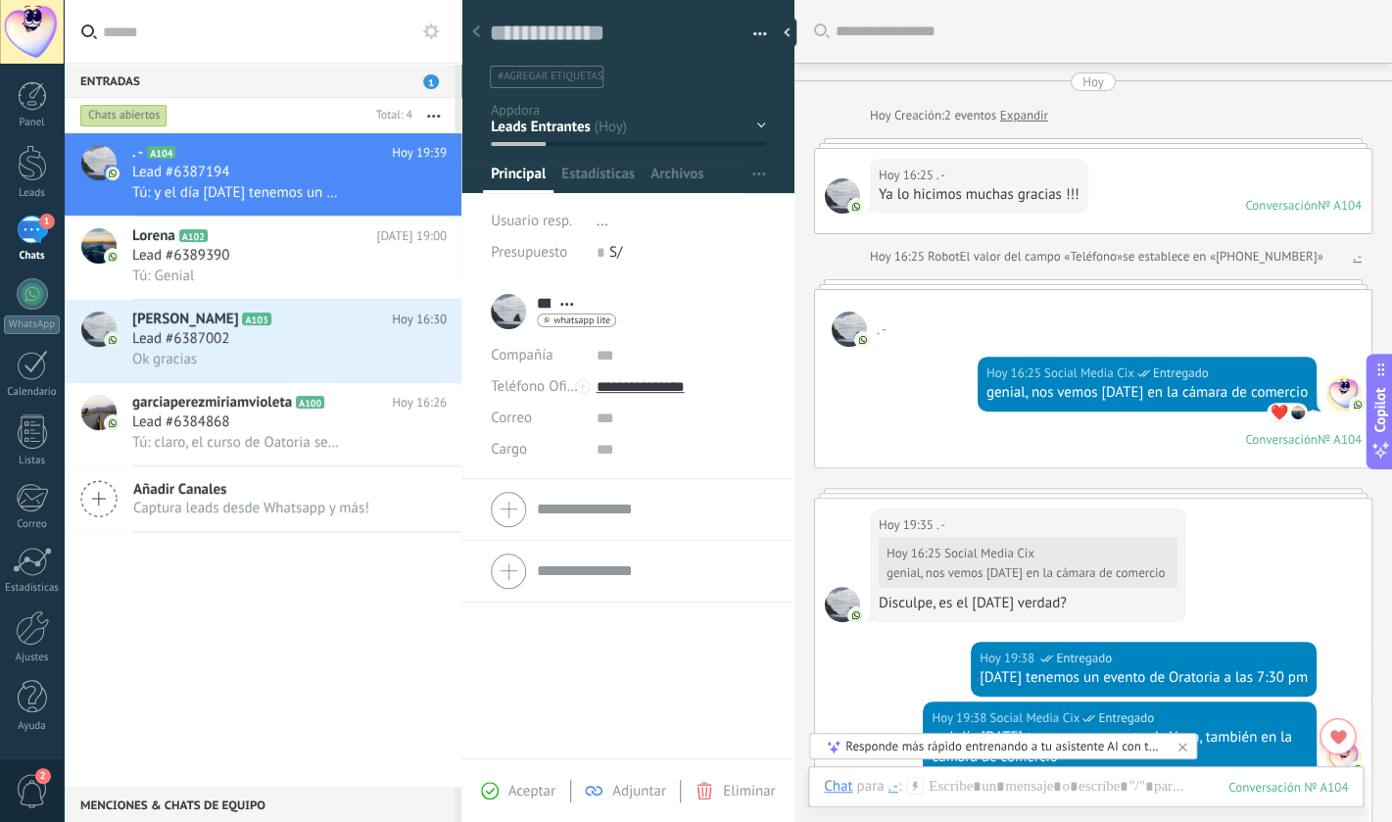
scroll to position [354, 0]
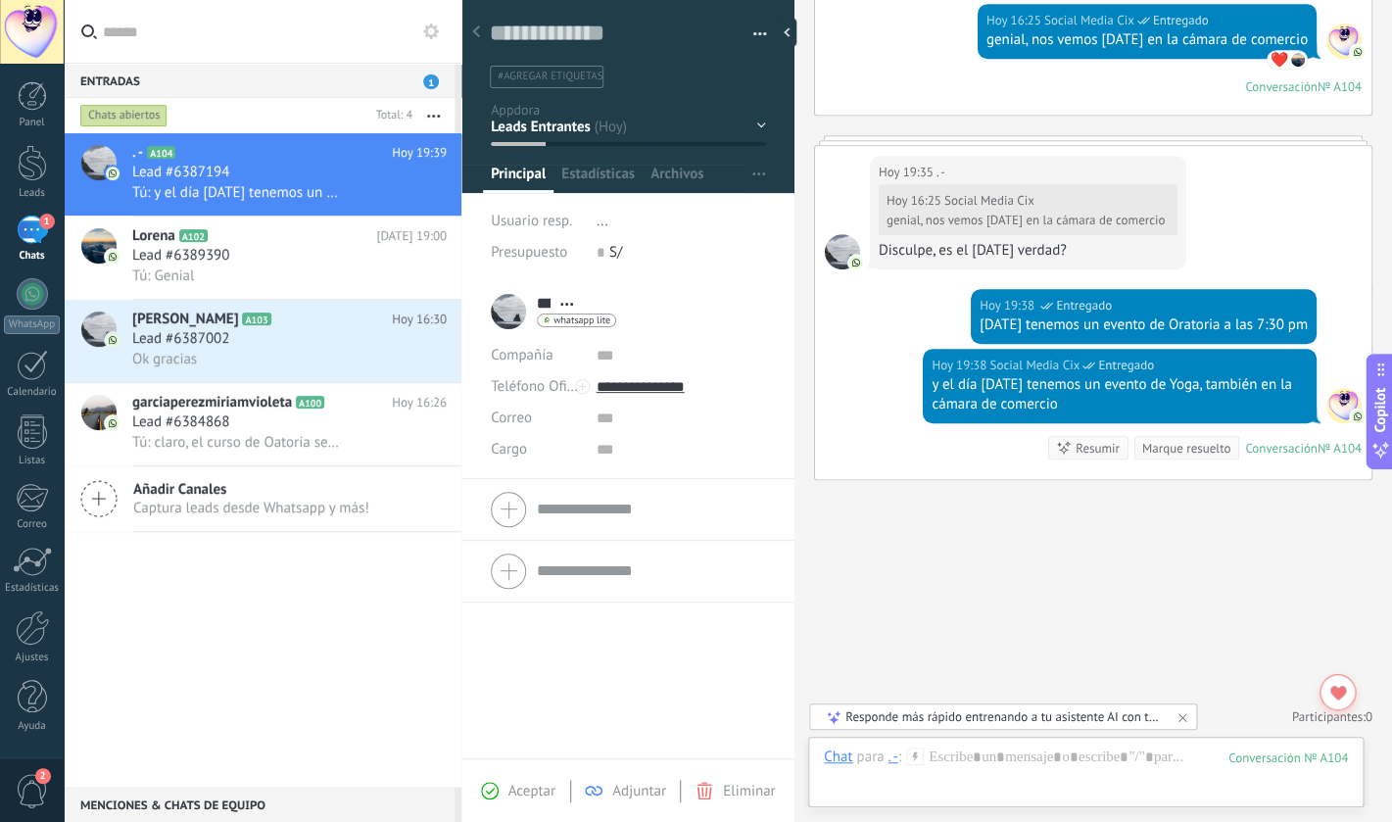
click at [1028, 743] on div "Chat Correo Nota Tarea Chat para . - : 104 Enviar Cancelar Rastrear clics en li…" at bounding box center [1086, 772] width 556 height 71
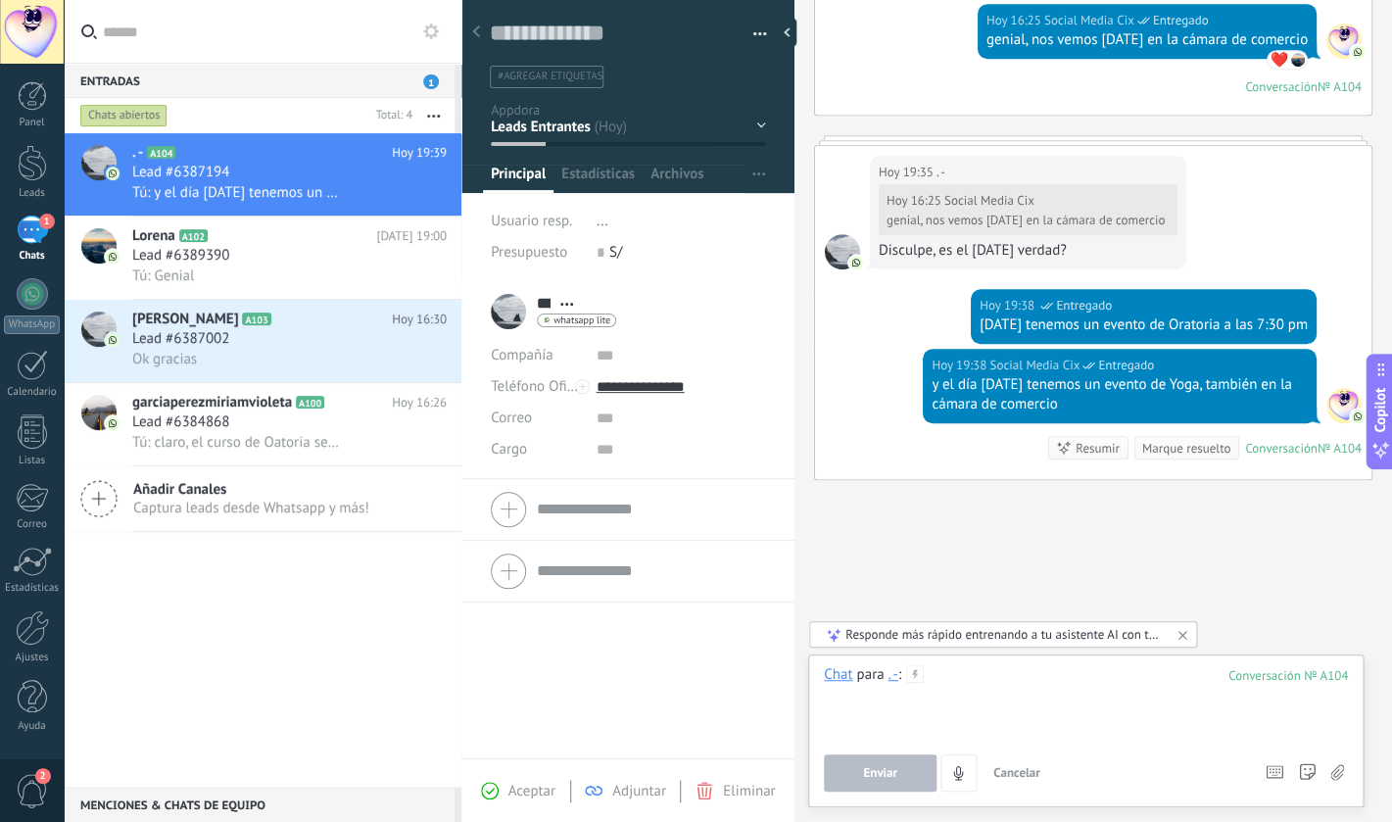
click at [1026, 685] on div at bounding box center [1086, 702] width 524 height 74
click at [895, 777] on span "Enviar" at bounding box center [880, 773] width 34 height 14
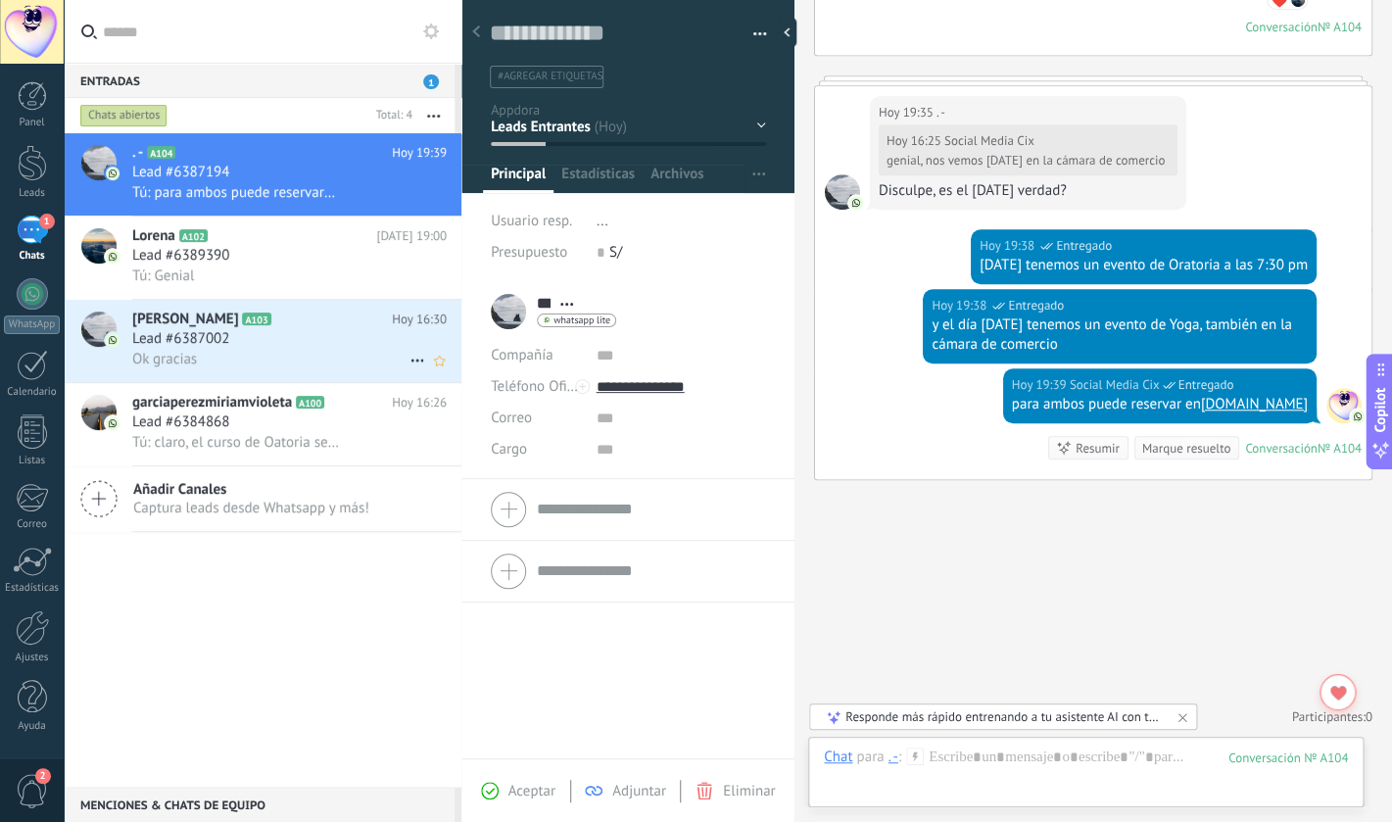
click at [283, 369] on div "Ok gracias" at bounding box center [289, 359] width 315 height 21
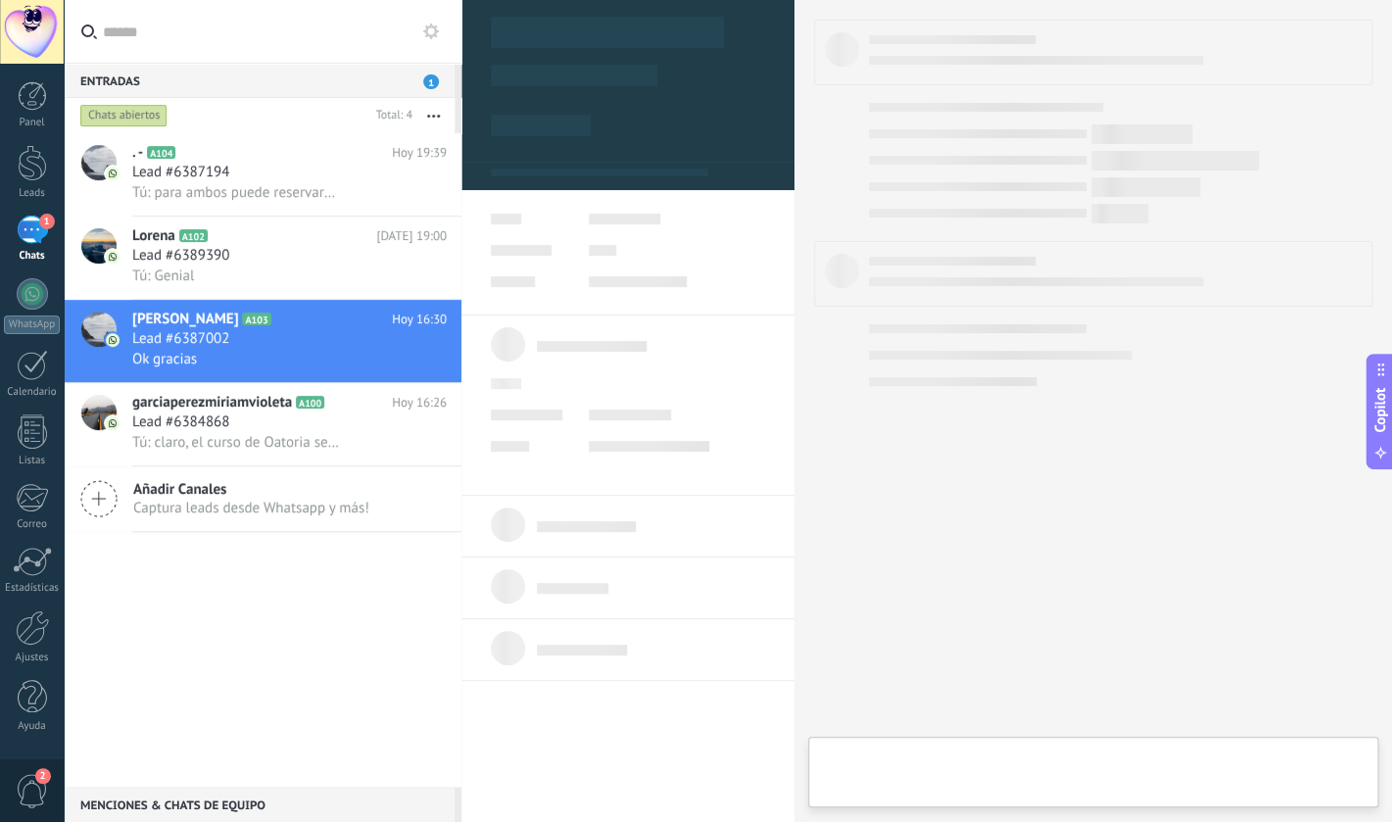
type textarea "**********"
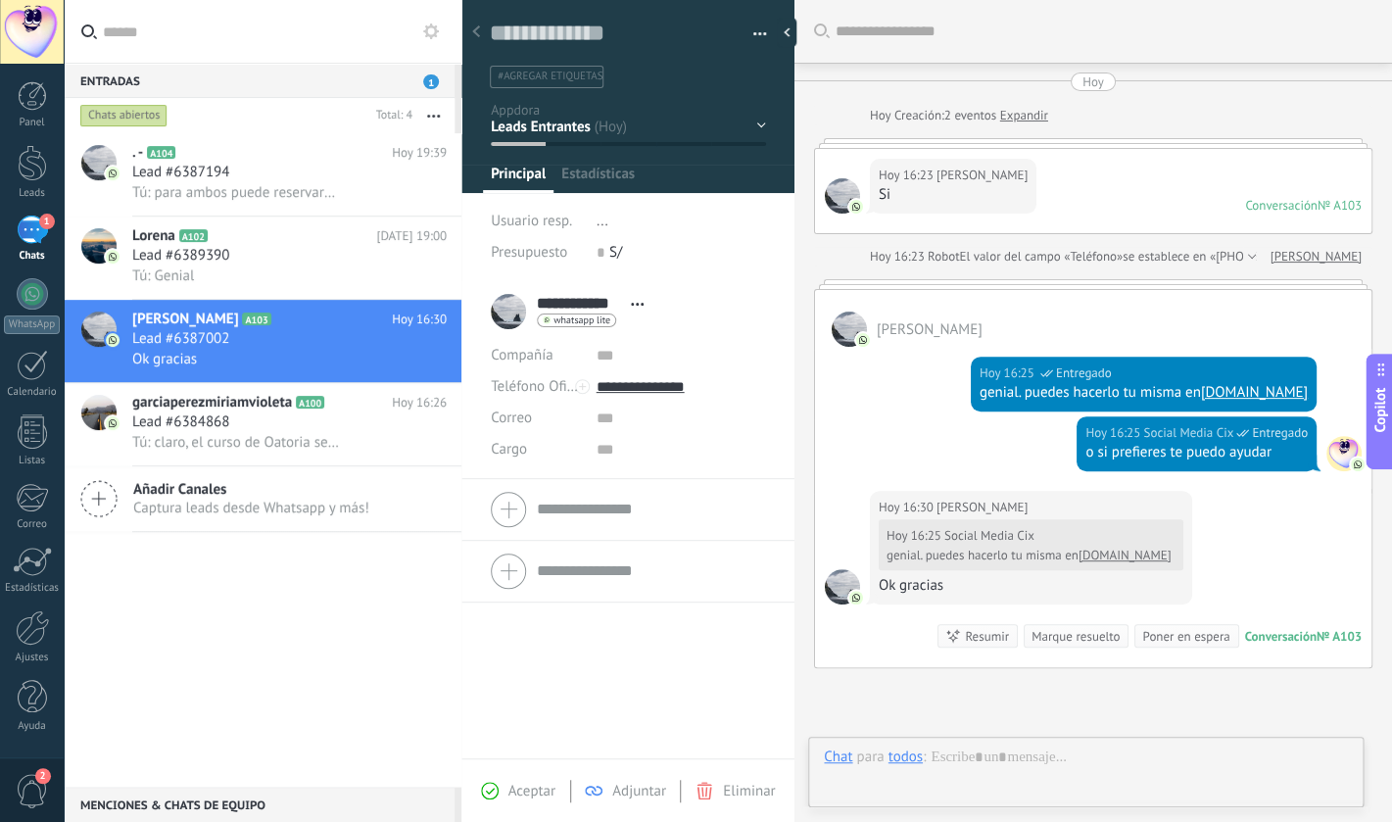
scroll to position [189, 0]
